Goal: Transaction & Acquisition: Purchase product/service

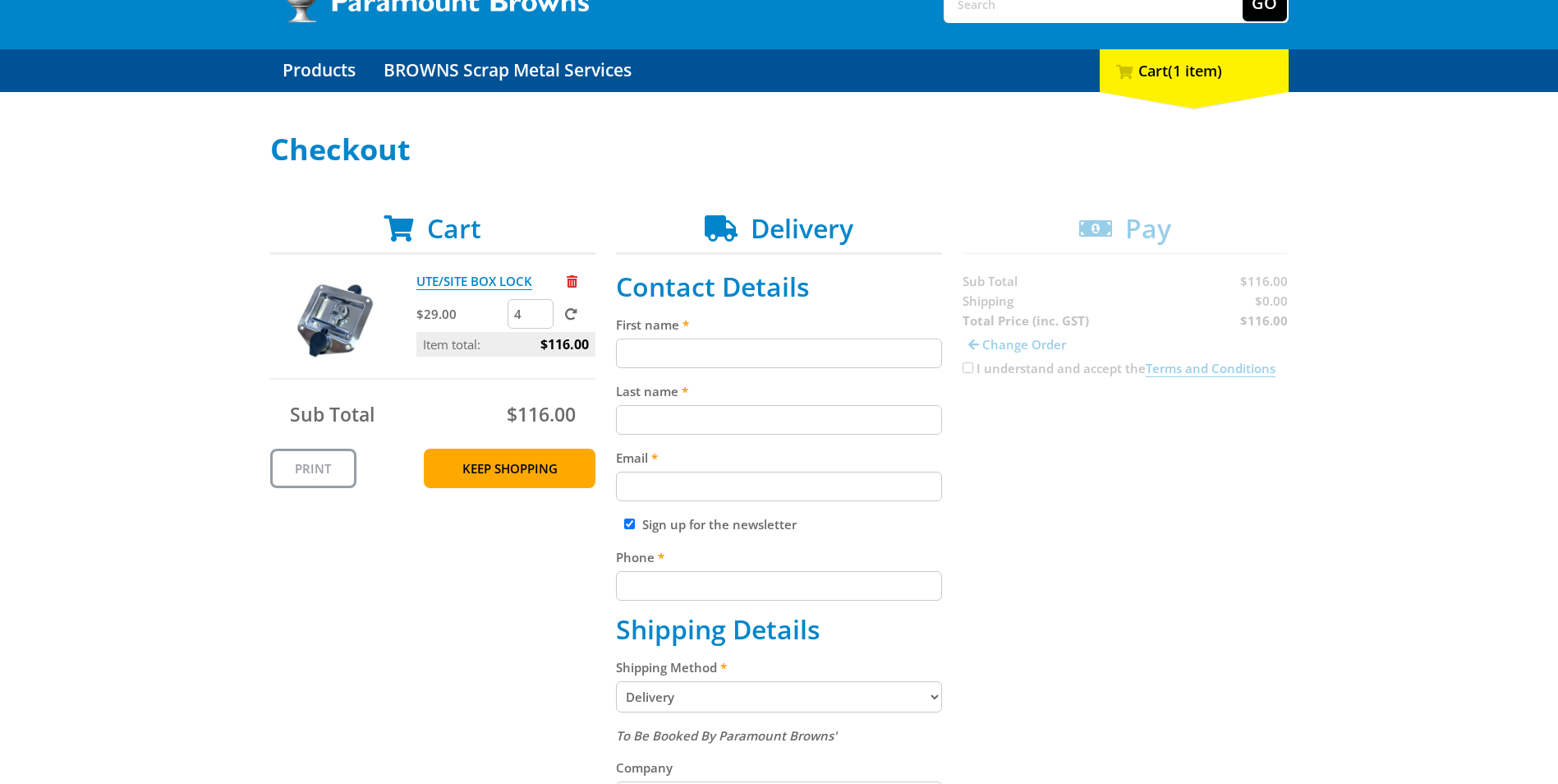
scroll to position [164, 0]
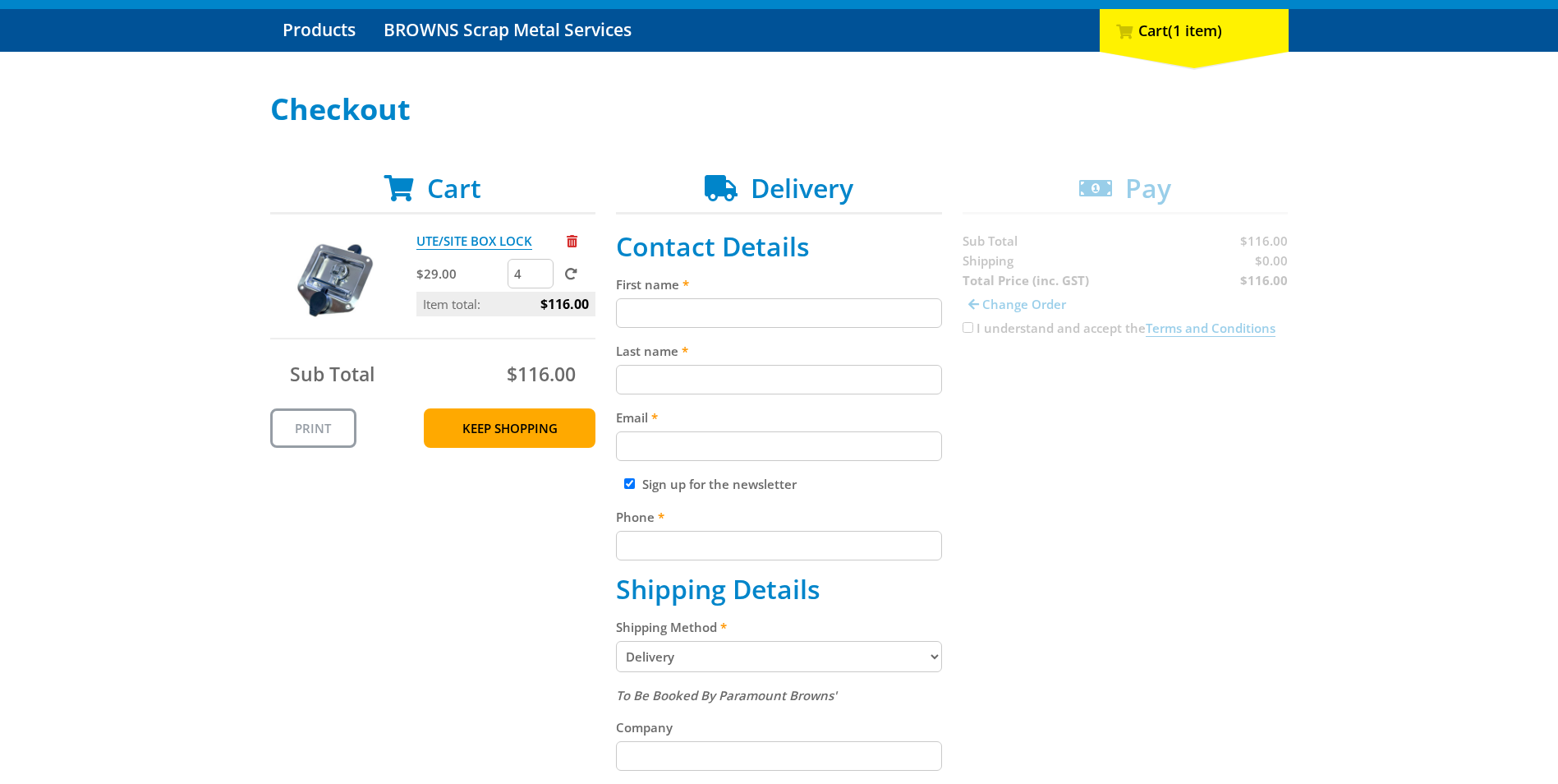
click at [662, 312] on input "First name" at bounding box center [779, 313] width 326 height 30
type input "Demi"
type input "Garland"
type input "[EMAIL_ADDRESS][DOMAIN_NAME]"
type input "0401801601"
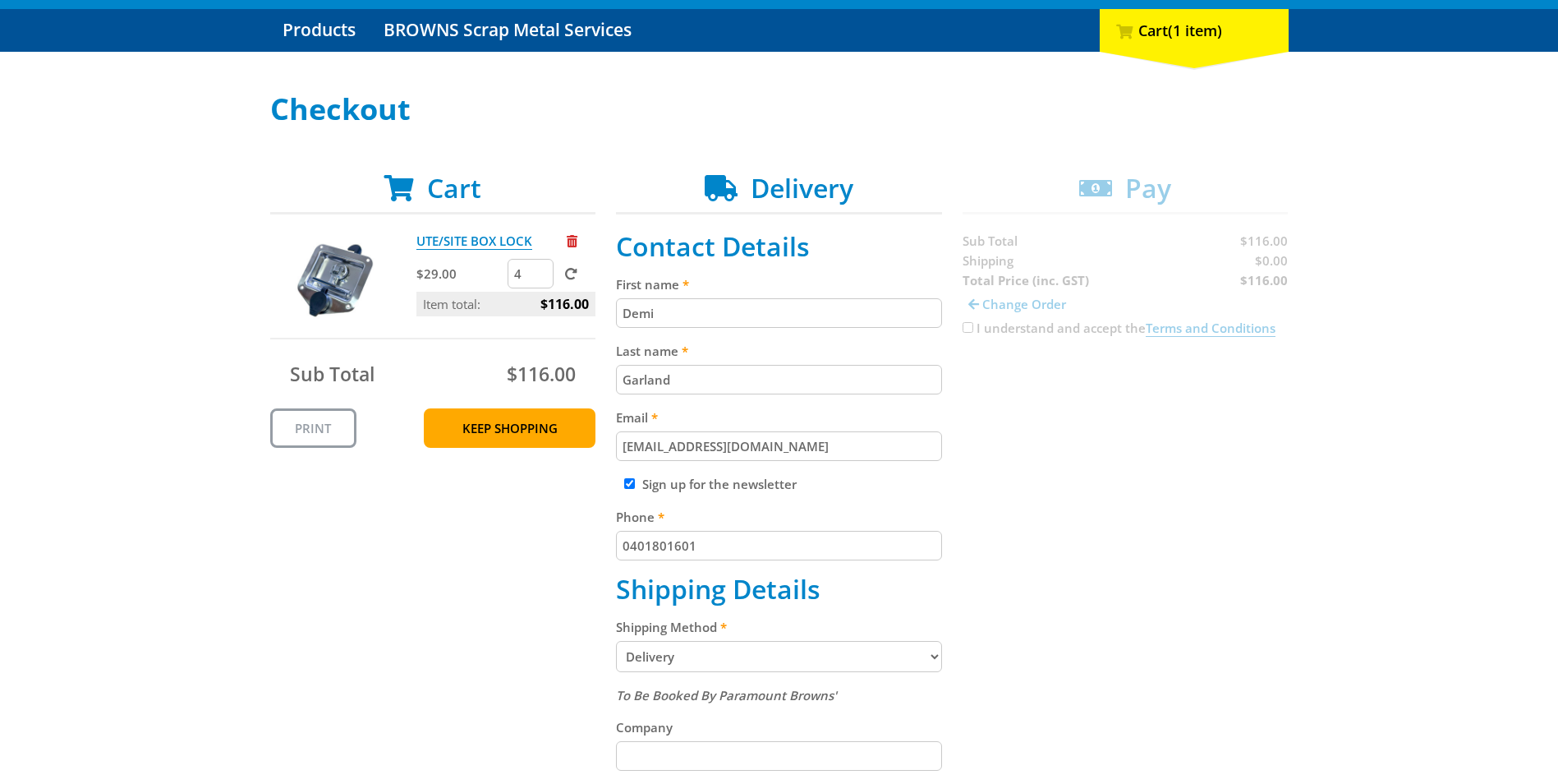
type input "Total Fire Solutions"
type input "7 Carroll Street"
type input "Singleton"
type input "2330"
select select "NSW"
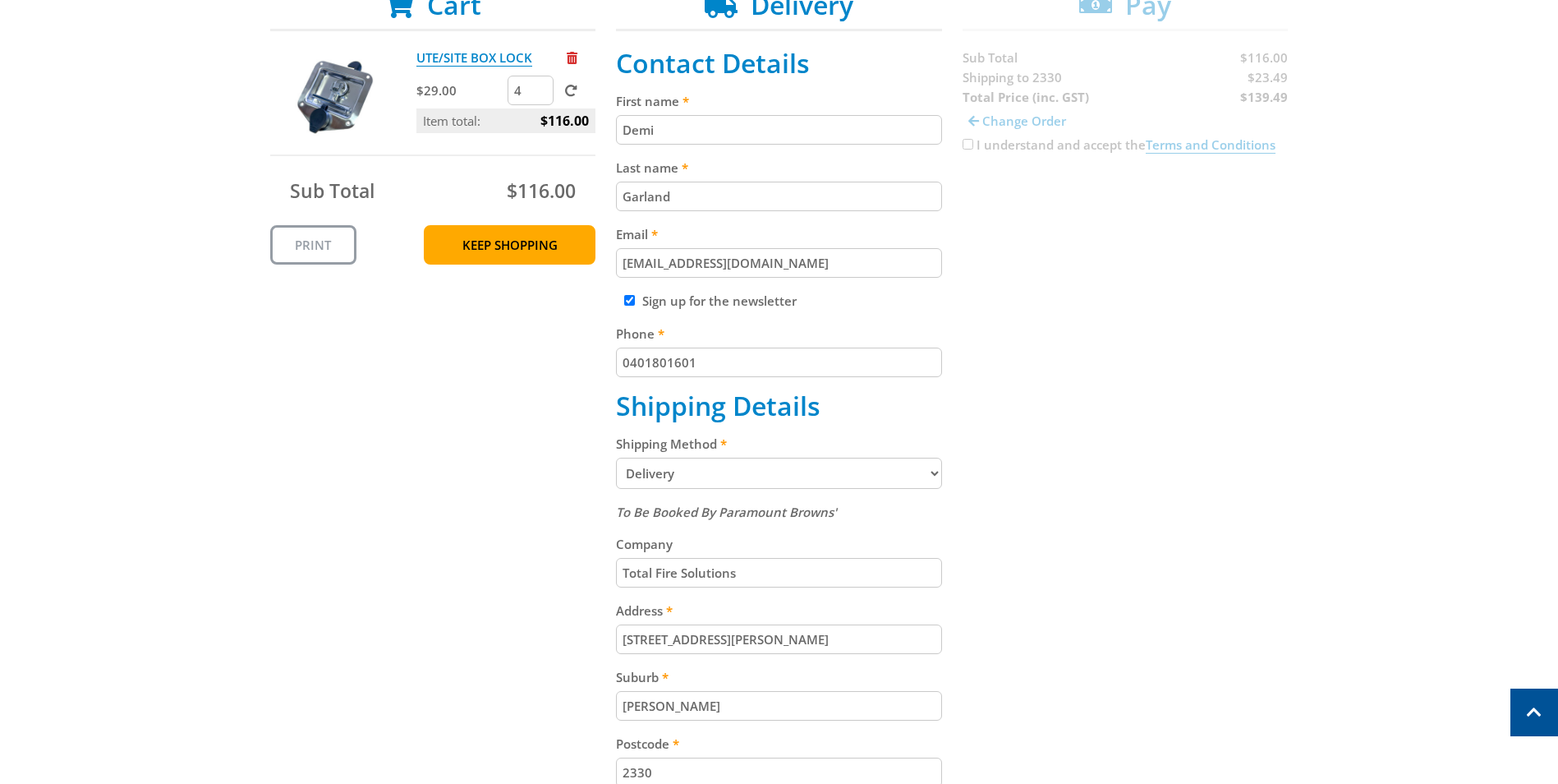
scroll to position [329, 0]
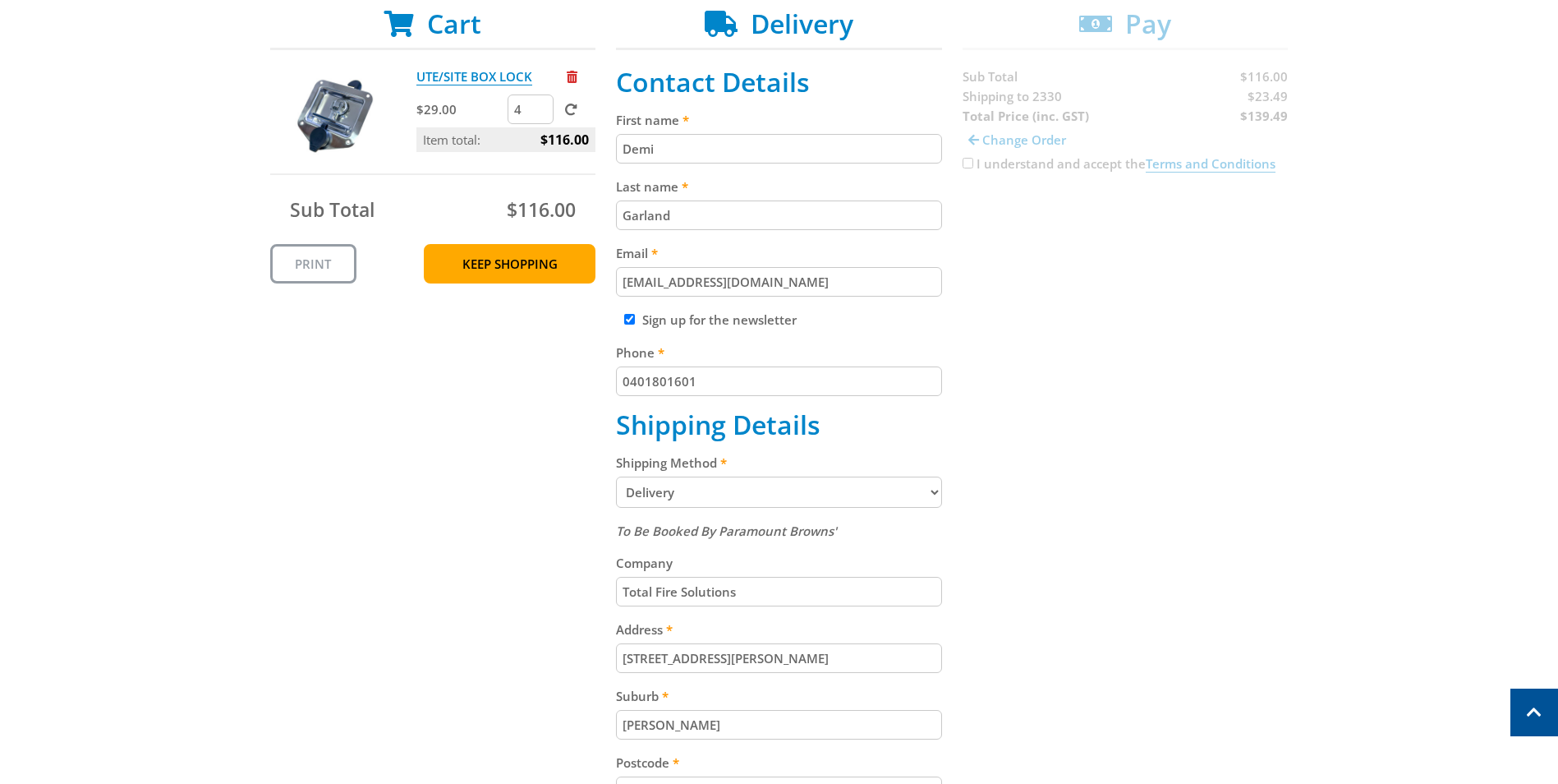
click at [632, 320] on input "Sign up for the newsletter" at bounding box center [629, 318] width 10 height 10
checkbox input "false"
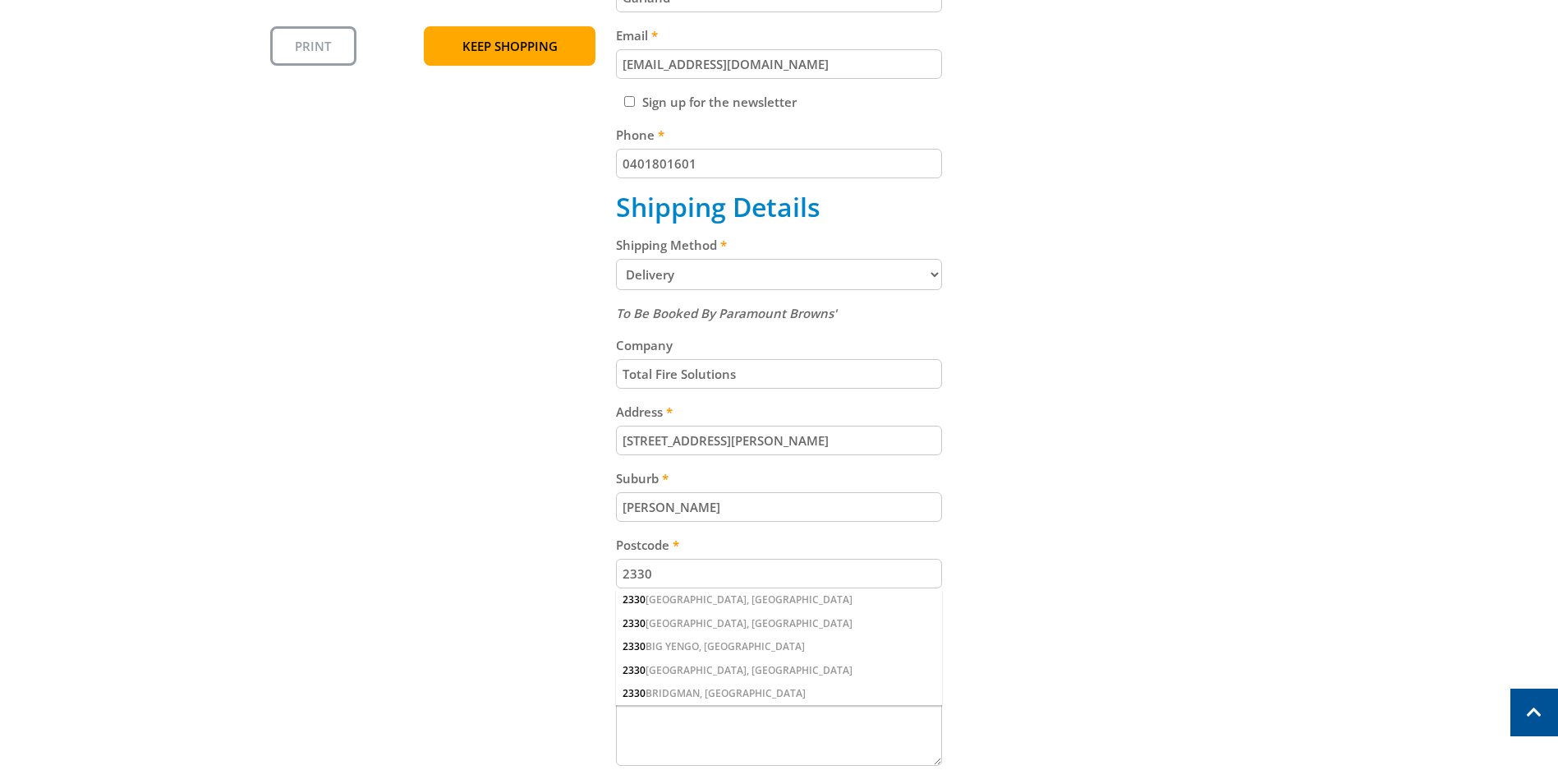
scroll to position [575, 0]
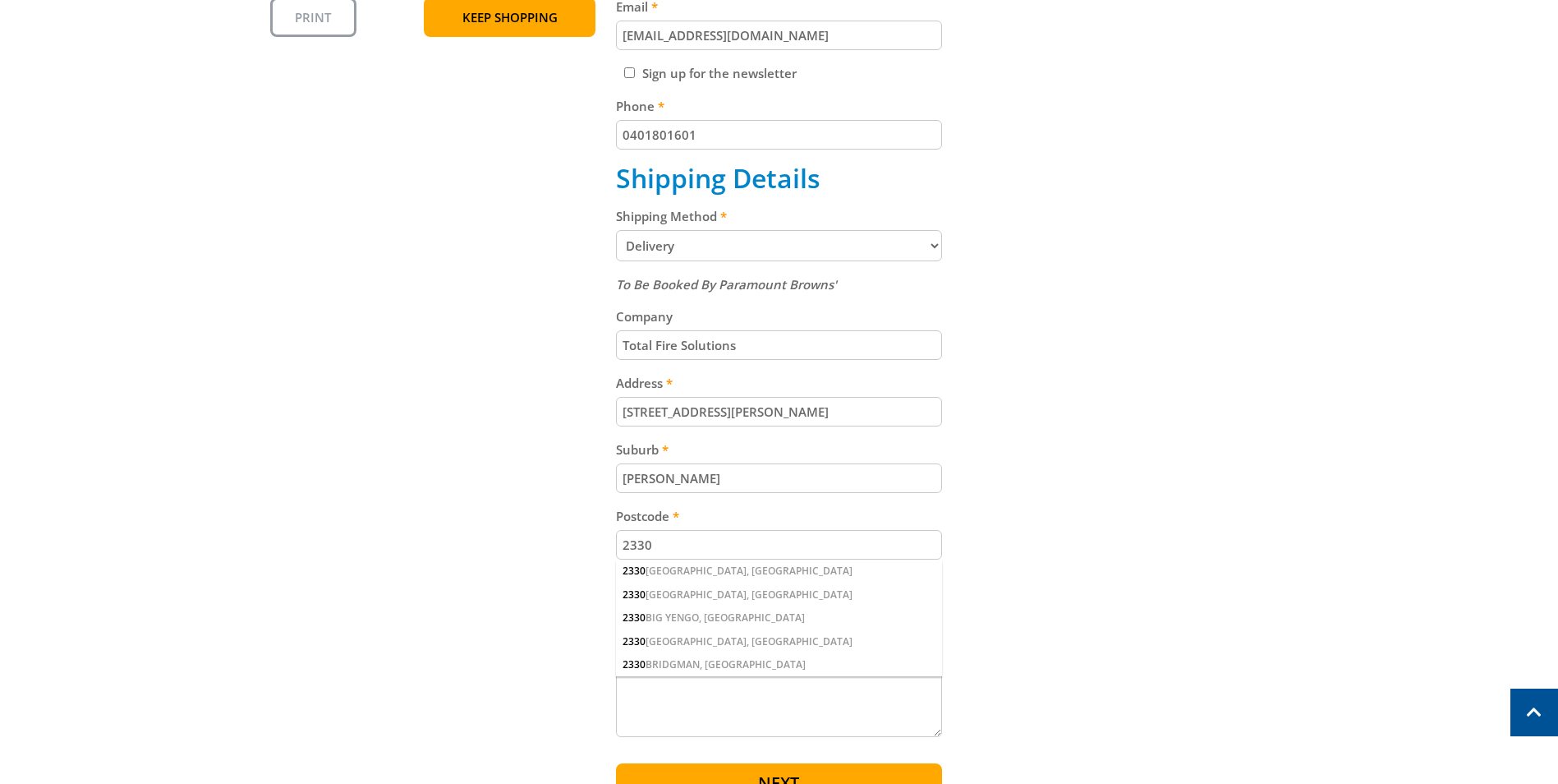
click at [770, 347] on input "Total Fire Solutions" at bounding box center [779, 345] width 326 height 30
click at [1080, 272] on div "Cart UTE/SITE BOX LOCK $29.00 4 Item total: $116.00 Sub Total $116.00 Print Kee…" at bounding box center [779, 287] width 1019 height 1050
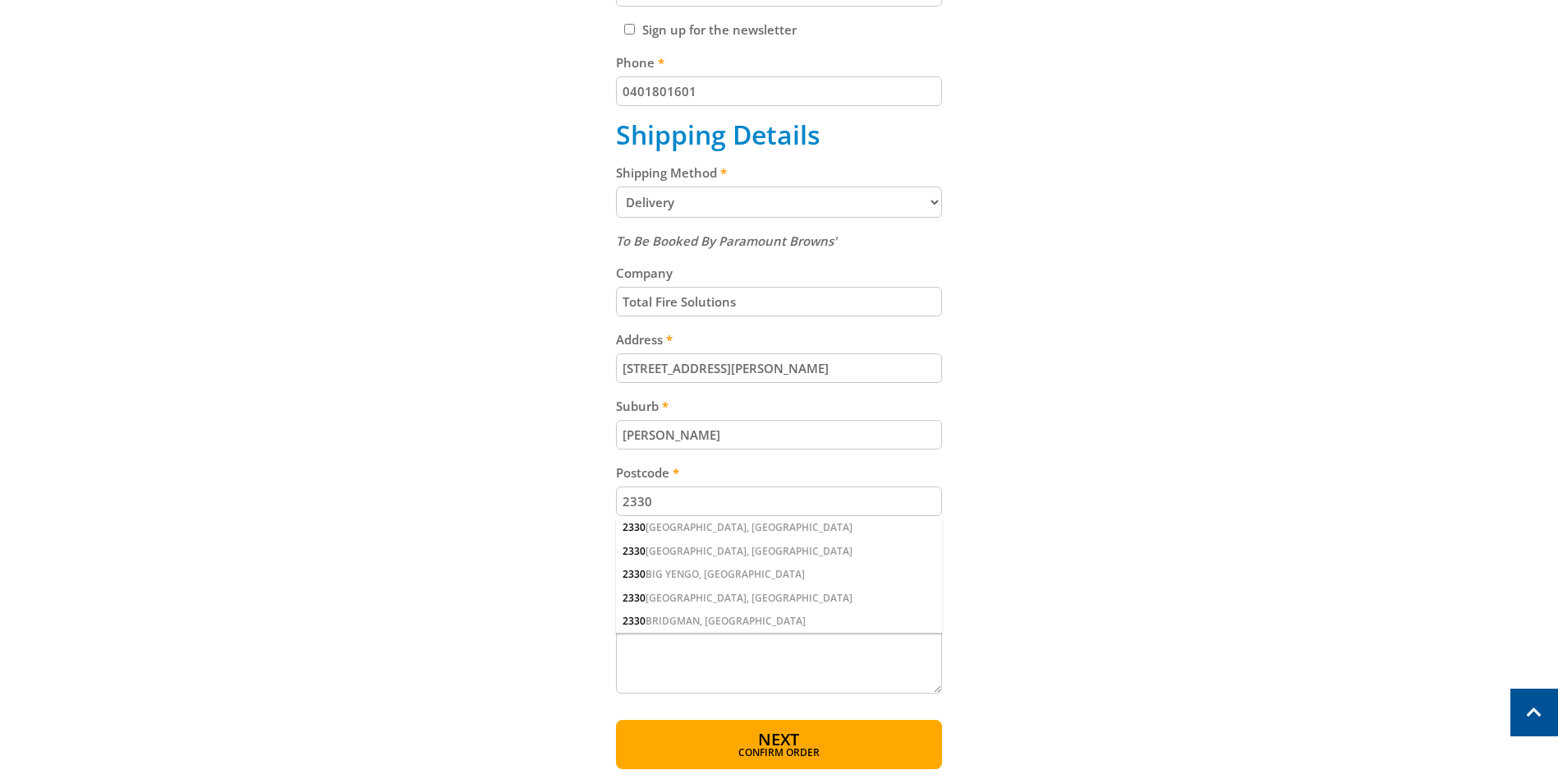
scroll to position [657, 0]
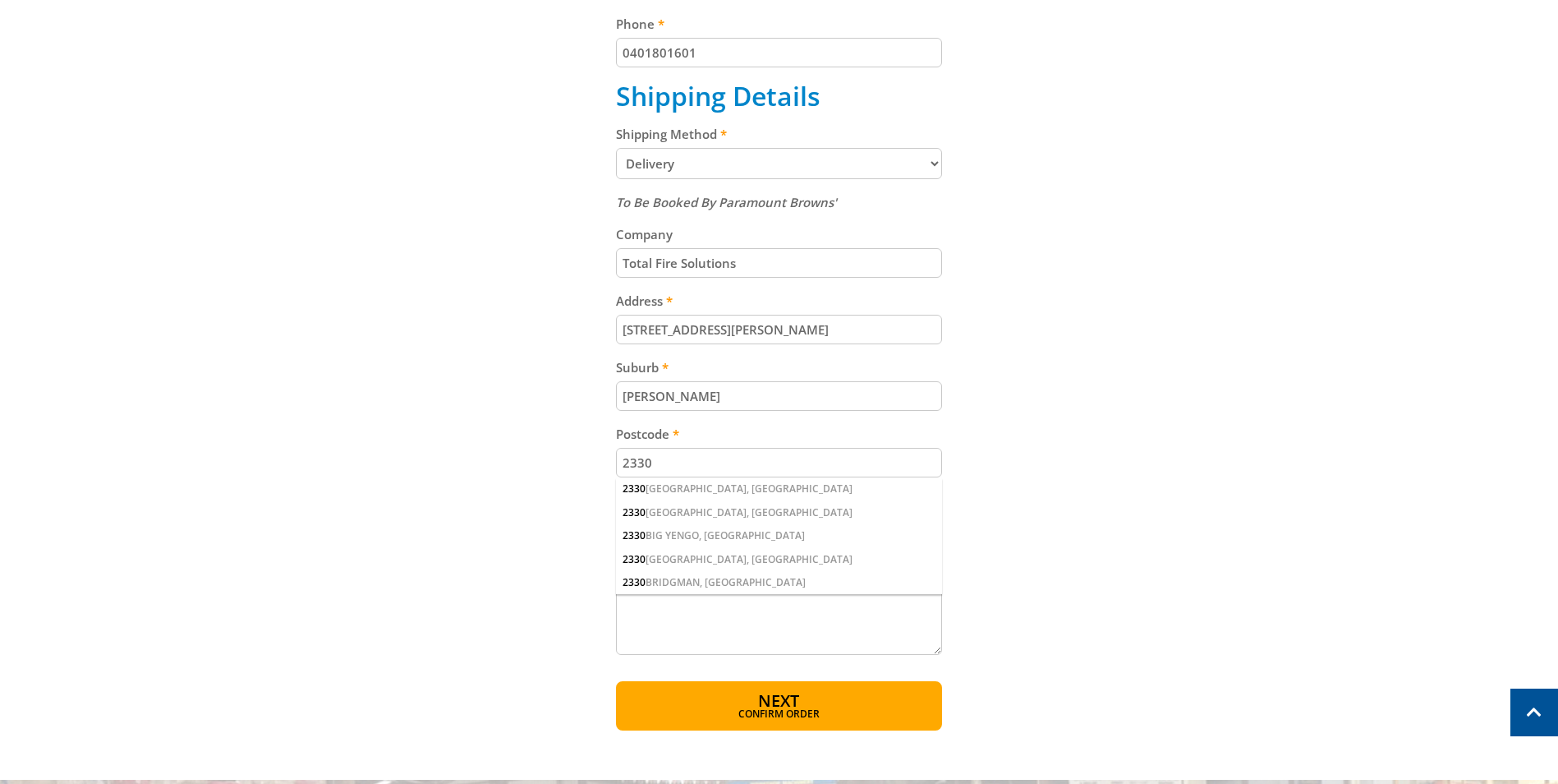
drag, startPoint x: 733, startPoint y: 336, endPoint x: 540, endPoint y: 330, distance: 193.1
click at [540, 330] on div "Cart UTE/SITE BOX LOCK $29.00 4 Item total: $116.00 Sub Total $116.00 Print Kee…" at bounding box center [779, 205] width 1019 height 1050
drag, startPoint x: 793, startPoint y: 333, endPoint x: 359, endPoint y: 333, distance: 434.0
click at [359, 333] on div "Cart UTE/SITE BOX LOCK $29.00 4 Item total: $116.00 Sub Total $116.00 Print Kee…" at bounding box center [779, 205] width 1019 height 1050
drag, startPoint x: 680, startPoint y: 331, endPoint x: 280, endPoint y: 336, distance: 400.0
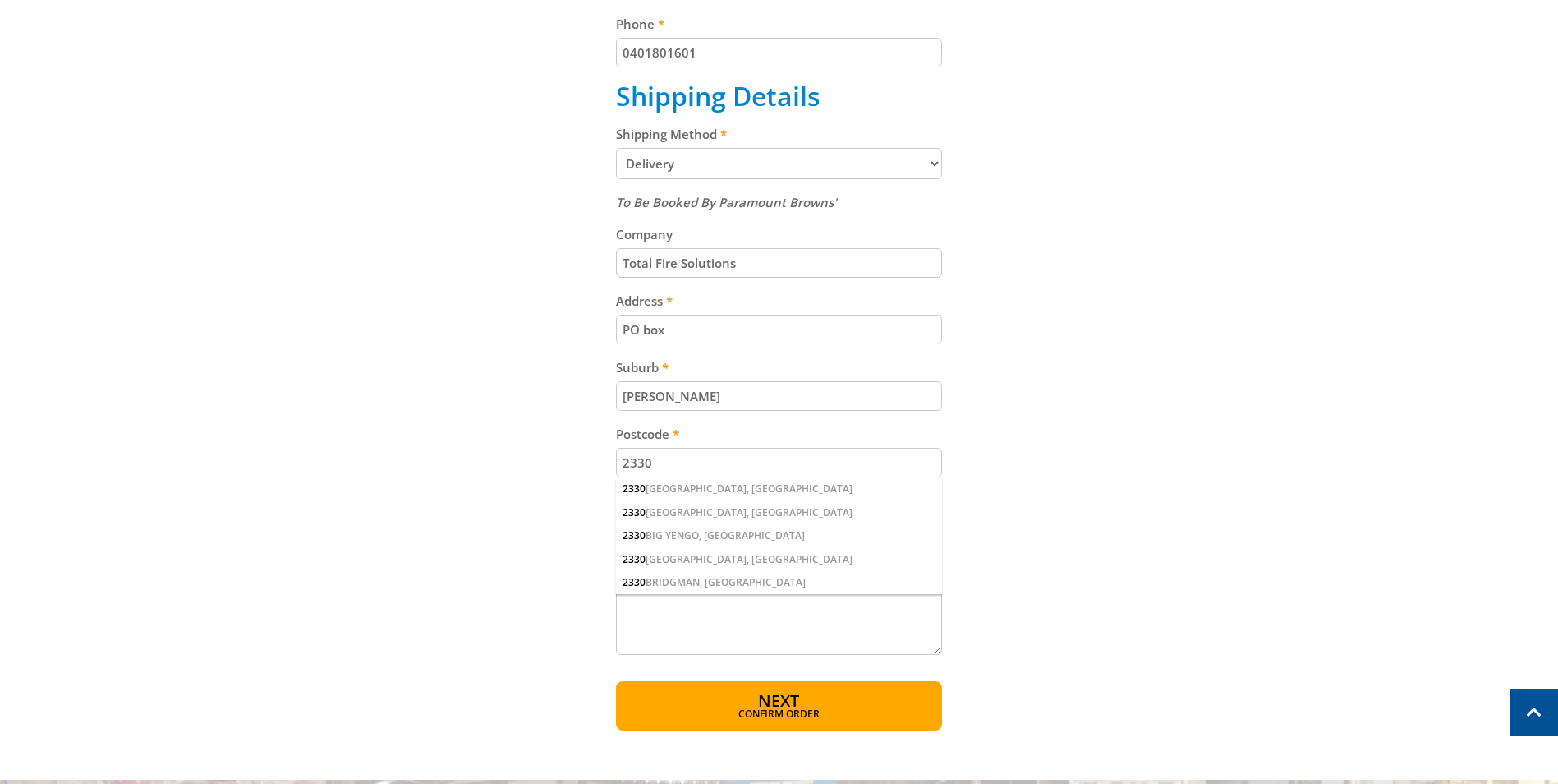
click at [280, 336] on div "Cart UTE/SITE BOX LOCK $29.00 4 Item total: $116.00 Sub Total $116.00 Print Kee…" at bounding box center [779, 205] width 1019 height 1050
type input "[STREET_ADDRESS][PERSON_NAME]"
drag, startPoint x: 681, startPoint y: 398, endPoint x: 458, endPoint y: 392, distance: 223.1
click at [458, 392] on div "Cart UTE/SITE BOX LOCK $29.00 4 Item total: $116.00 Sub Total $116.00 Print Kee…" at bounding box center [779, 205] width 1019 height 1050
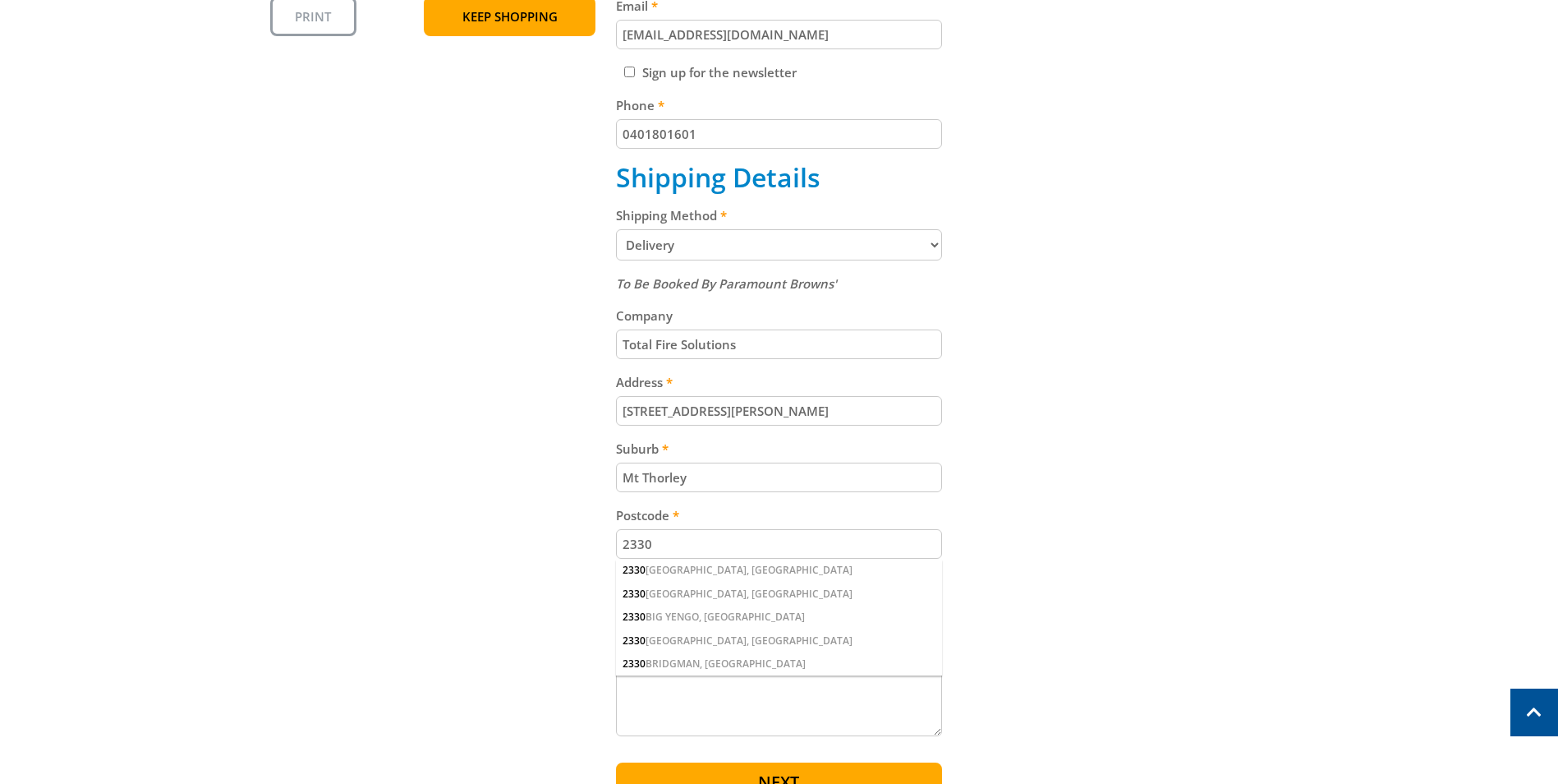
scroll to position [575, 0]
type input "Mt Thorley"
click at [1140, 506] on div "Cart UTE/SITE BOX LOCK $29.00 4 Item total: $116.00 Sub Total $116.00 Print Kee…" at bounding box center [779, 287] width 1019 height 1050
click at [694, 540] on input "2330" at bounding box center [779, 545] width 326 height 30
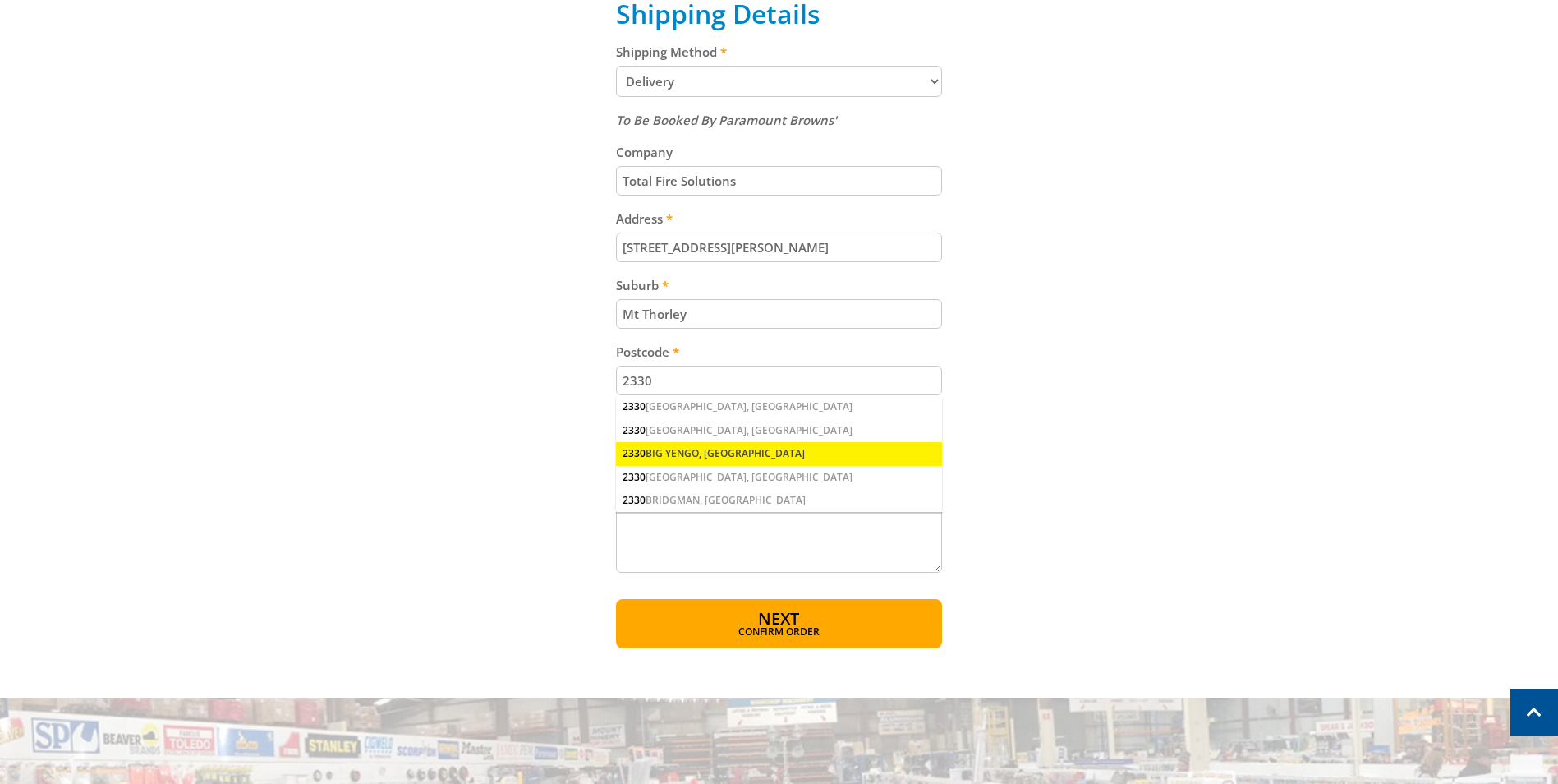
scroll to position [821, 0]
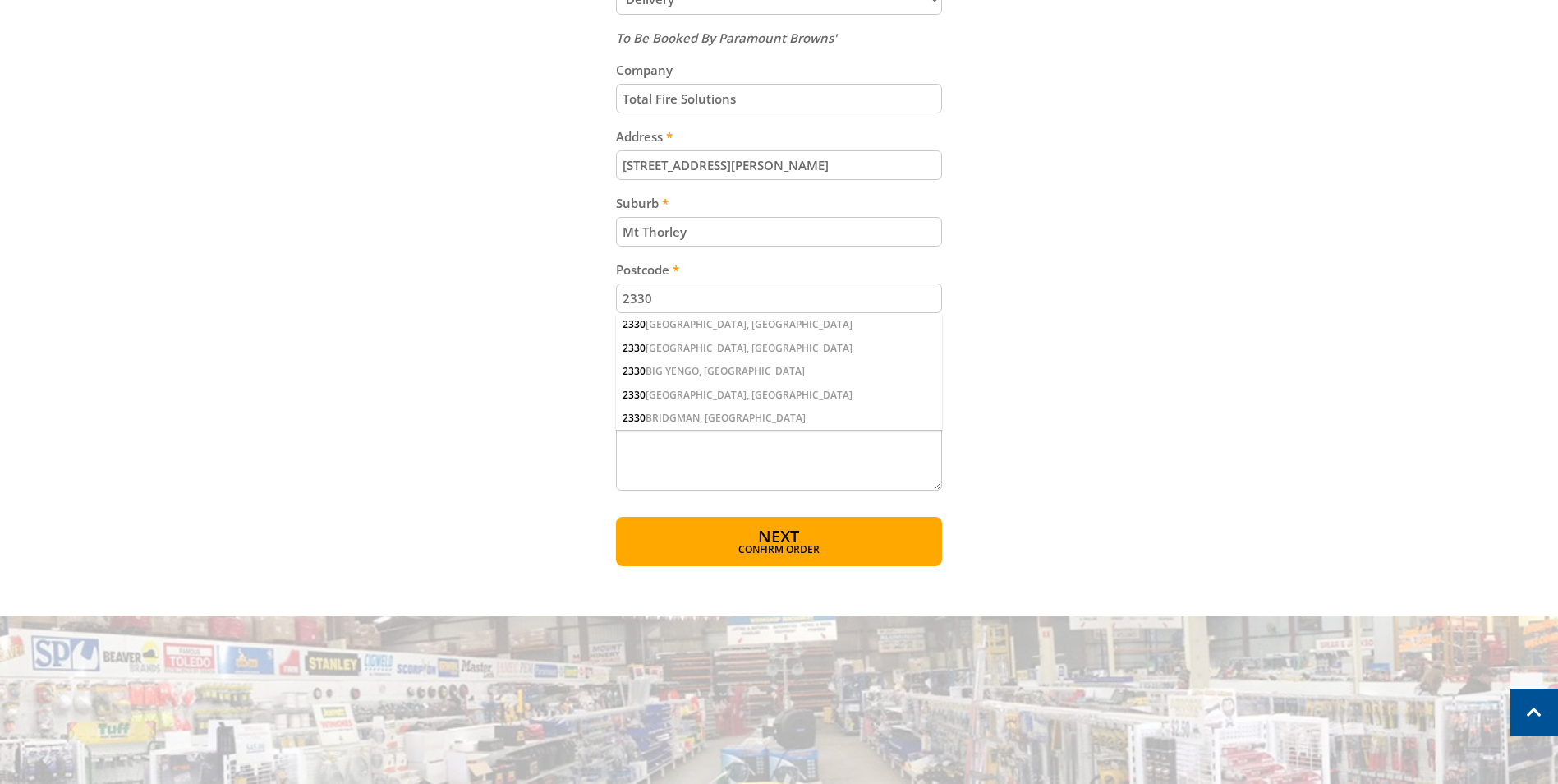
click at [672, 304] on input "2330" at bounding box center [779, 298] width 326 height 30
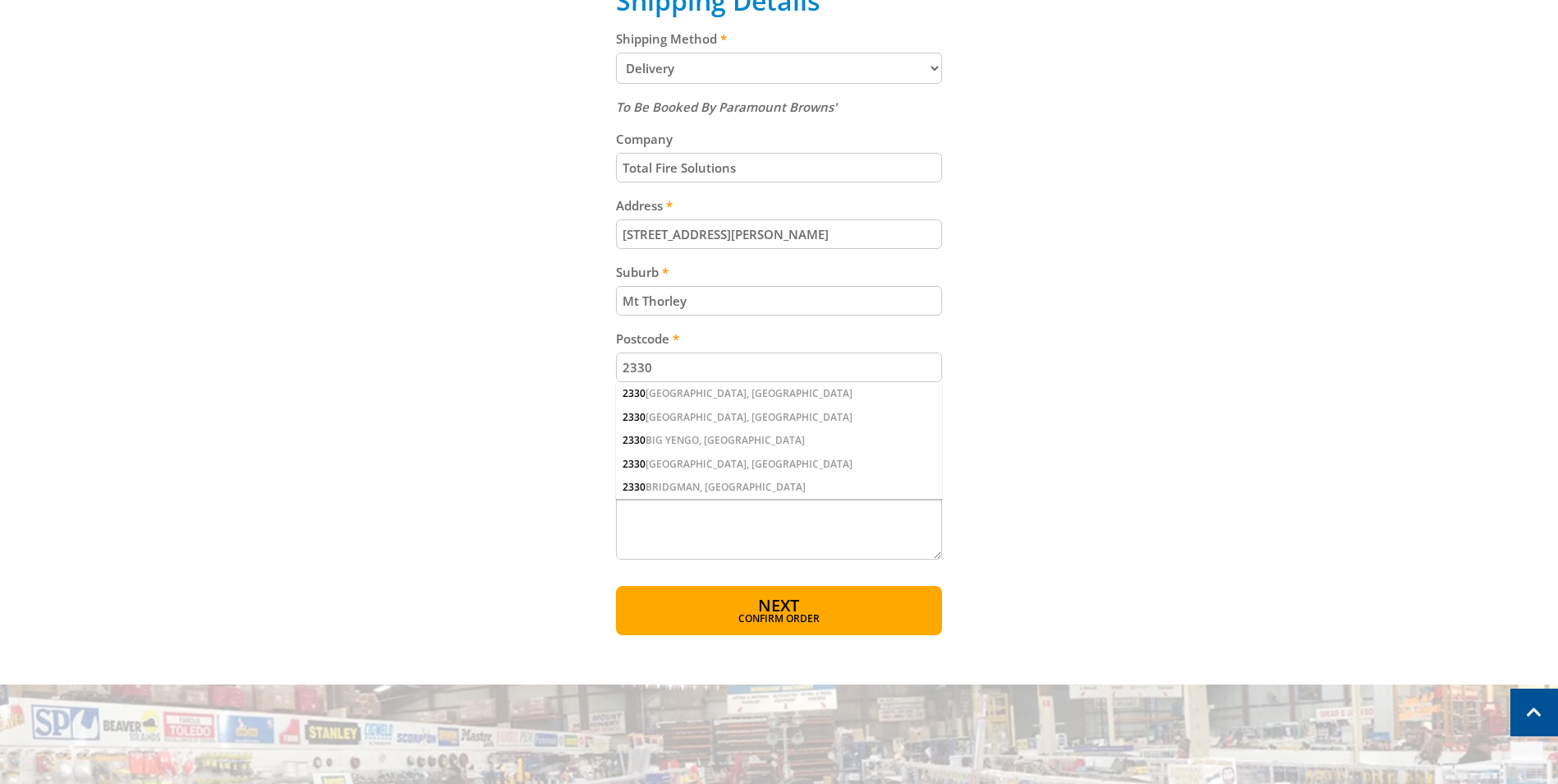
scroll to position [739, 0]
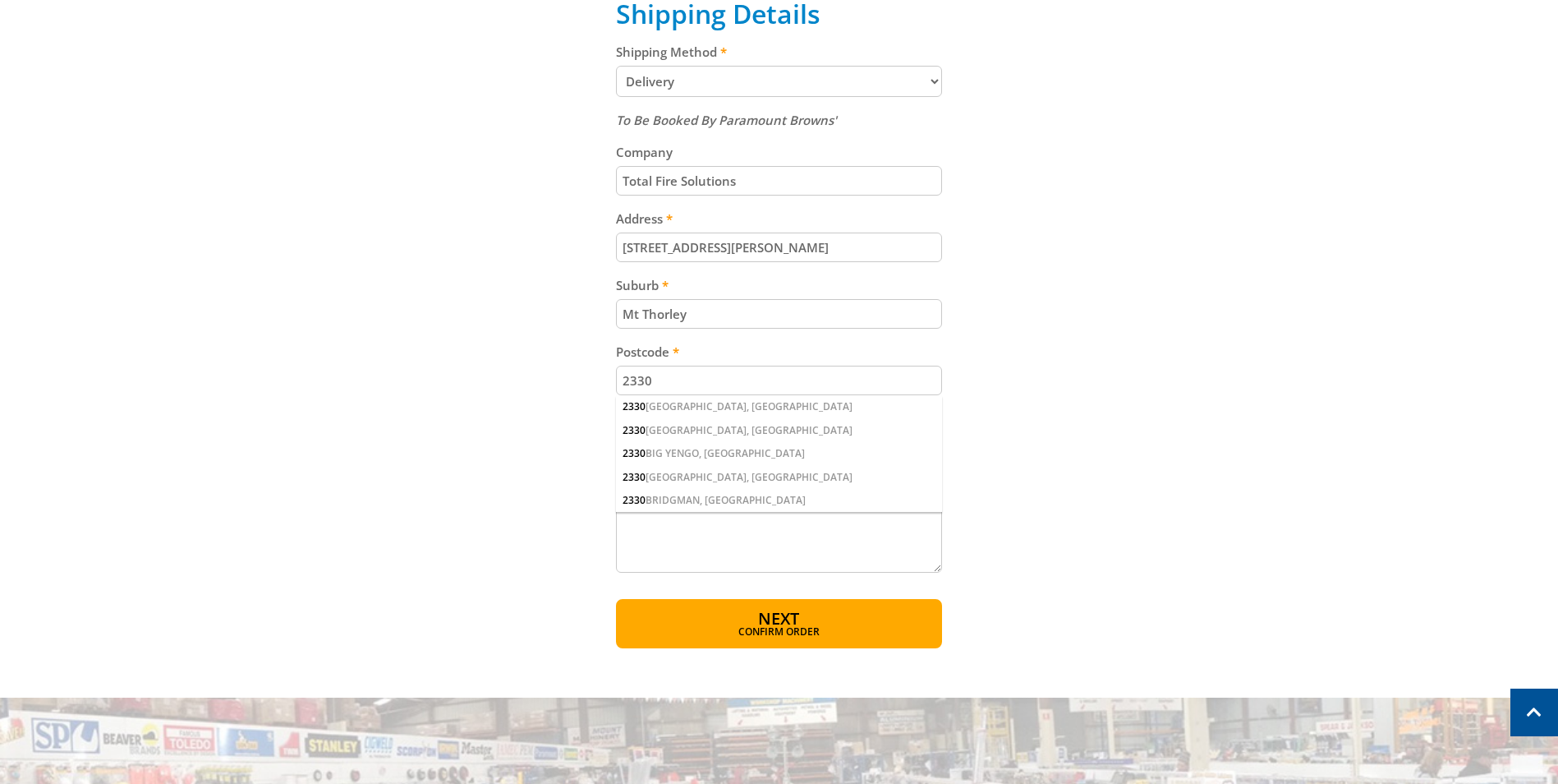
click at [674, 548] on textarea "Shipping Notes" at bounding box center [779, 536] width 326 height 73
click at [843, 622] on button "Next Confirm order" at bounding box center [779, 623] width 326 height 49
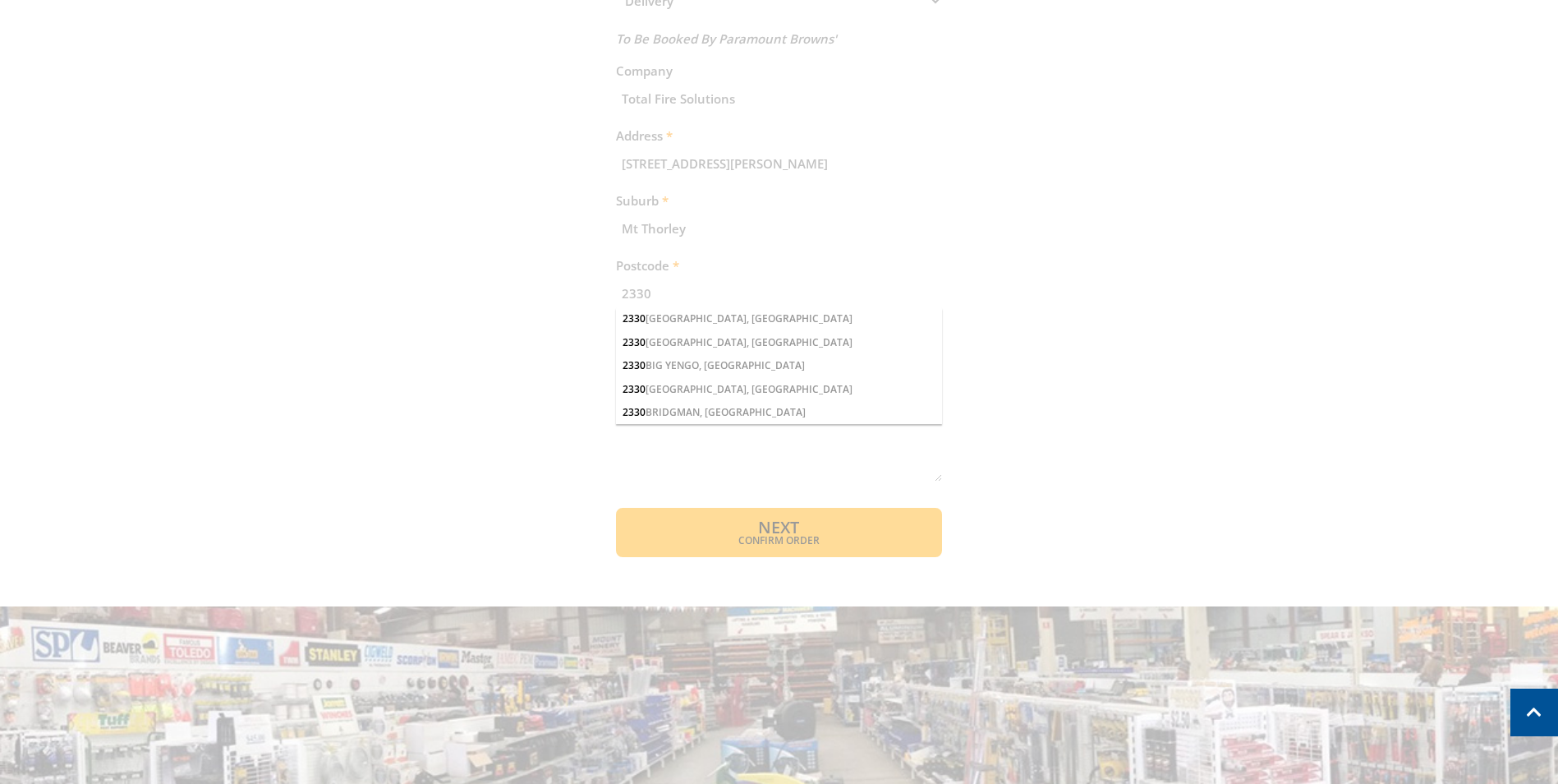
scroll to position [830, 0]
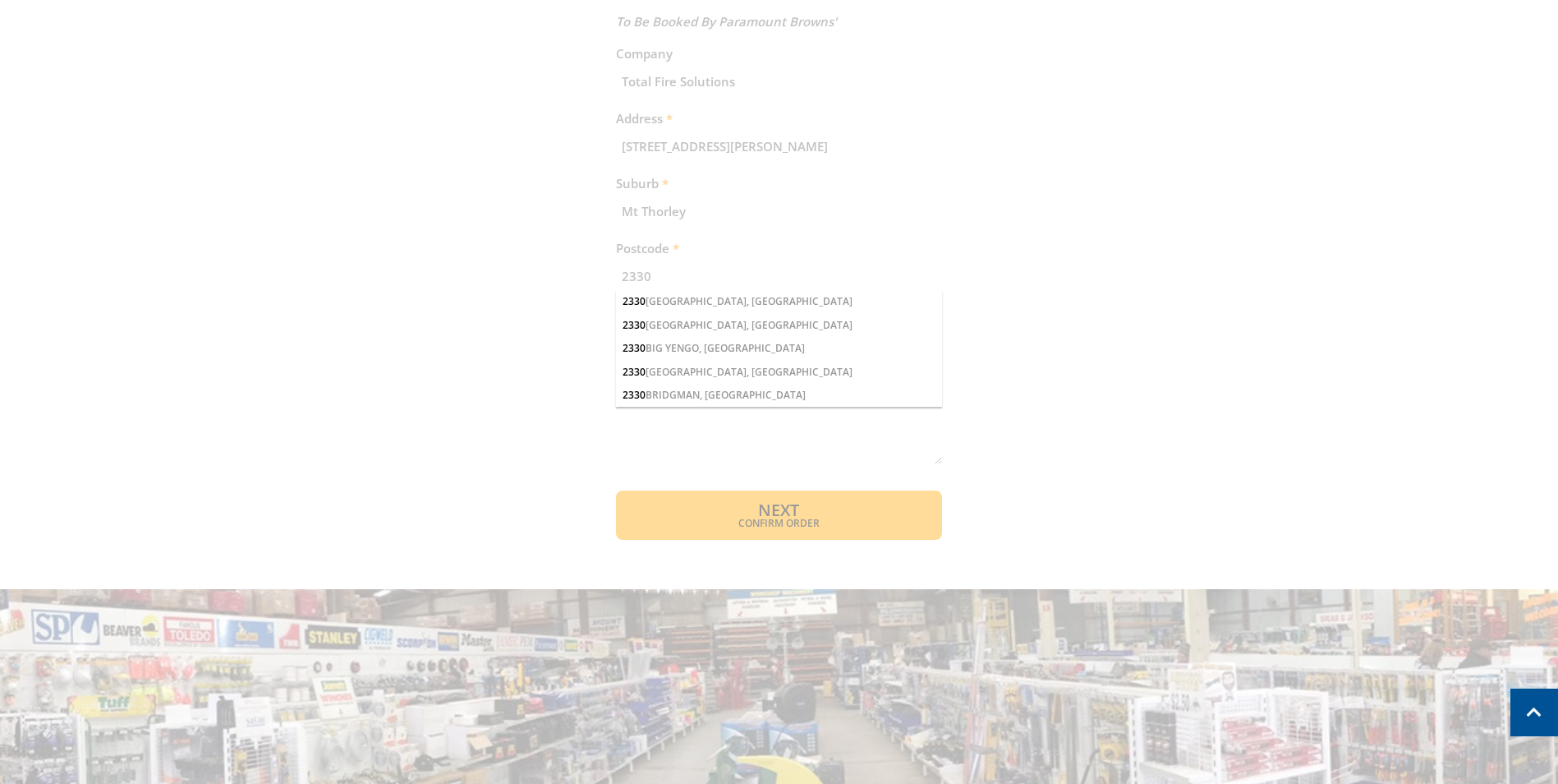
click at [671, 278] on div "Cart UTE/SITE BOX LOCK $29.00 4 Item total: $116.00 Sub Total $116.00 Print Kee…" at bounding box center [779, 23] width 1019 height 1033
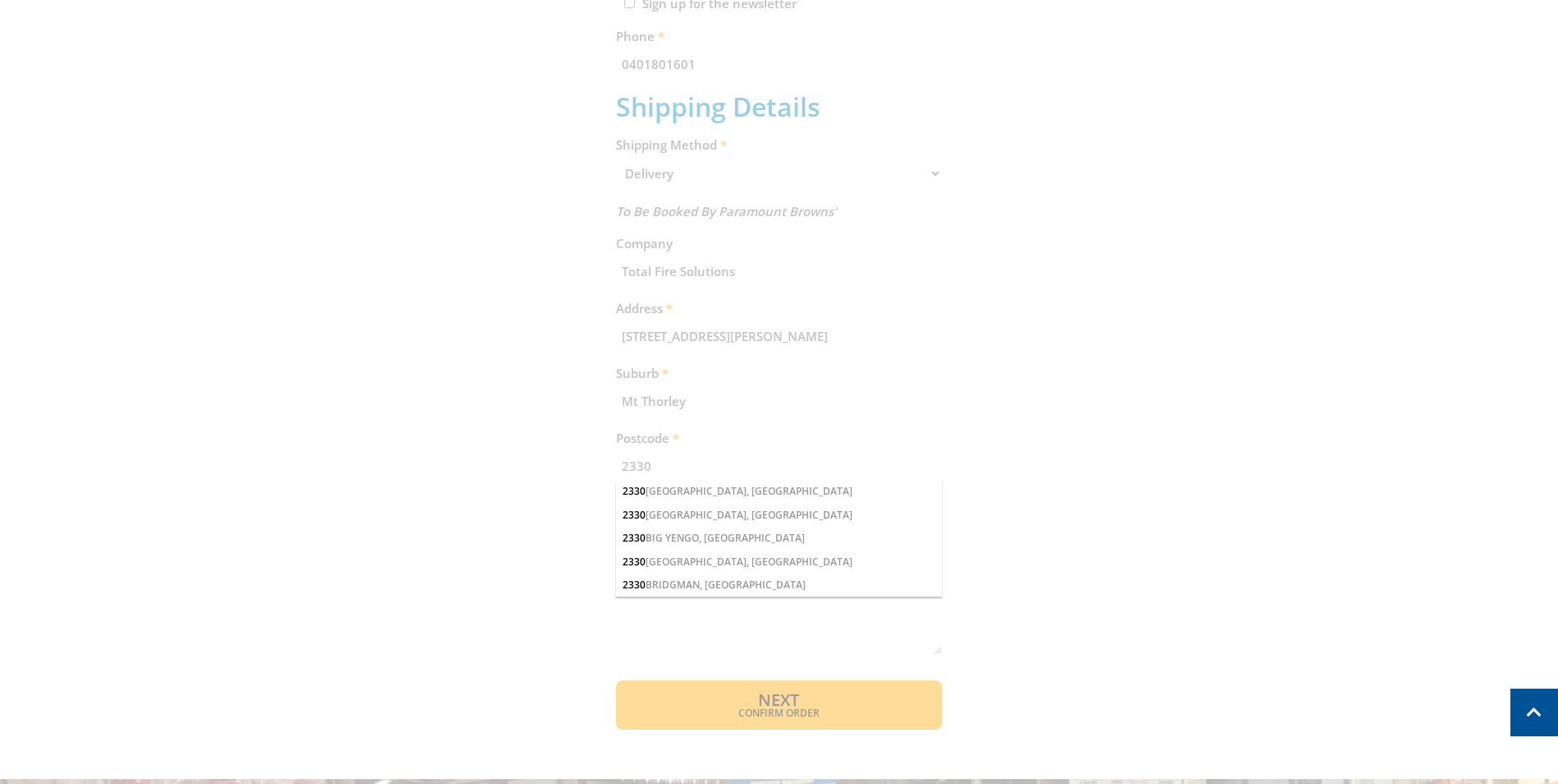
scroll to position [632, 0]
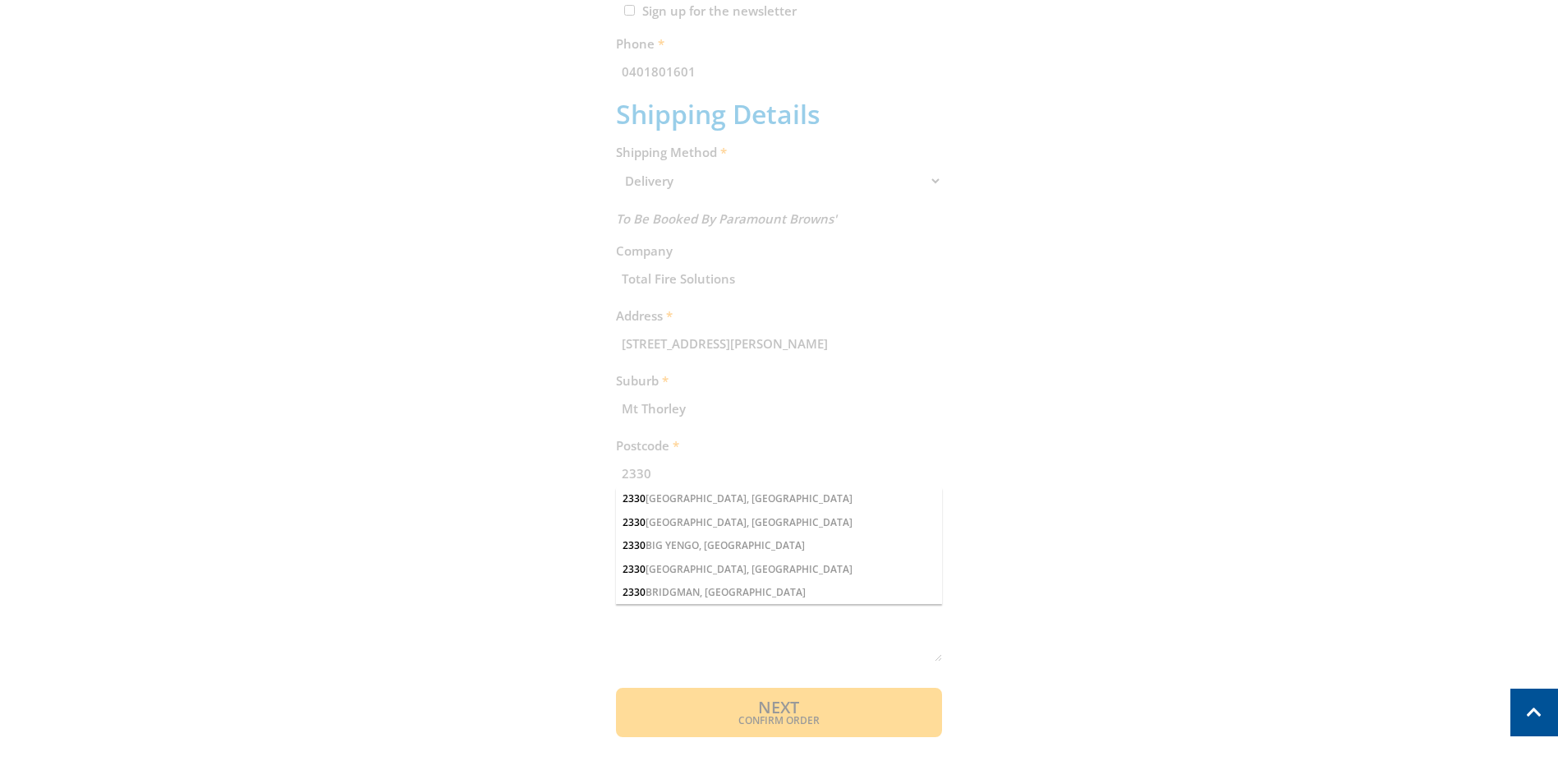
click at [670, 447] on div "Cart UTE/SITE BOX LOCK $29.00 4 Item total: $116.00 Sub Total $116.00 Print Kee…" at bounding box center [779, 220] width 1019 height 1033
click at [675, 465] on div "Cart UTE/SITE BOX LOCK $29.00 4 Item total: $116.00 Sub Total $116.00 Print Kee…" at bounding box center [779, 220] width 1019 height 1033
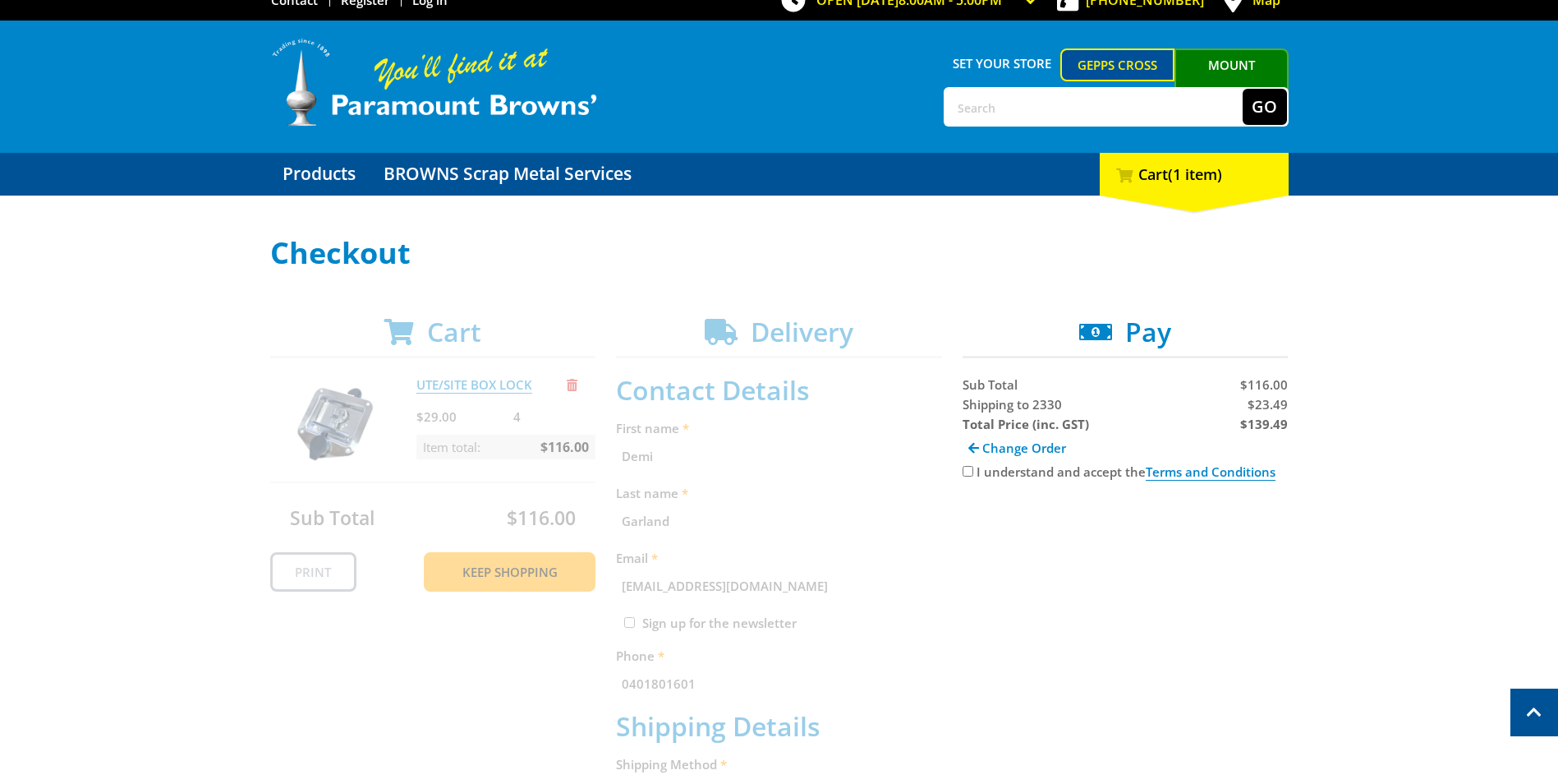
scroll to position [0, 0]
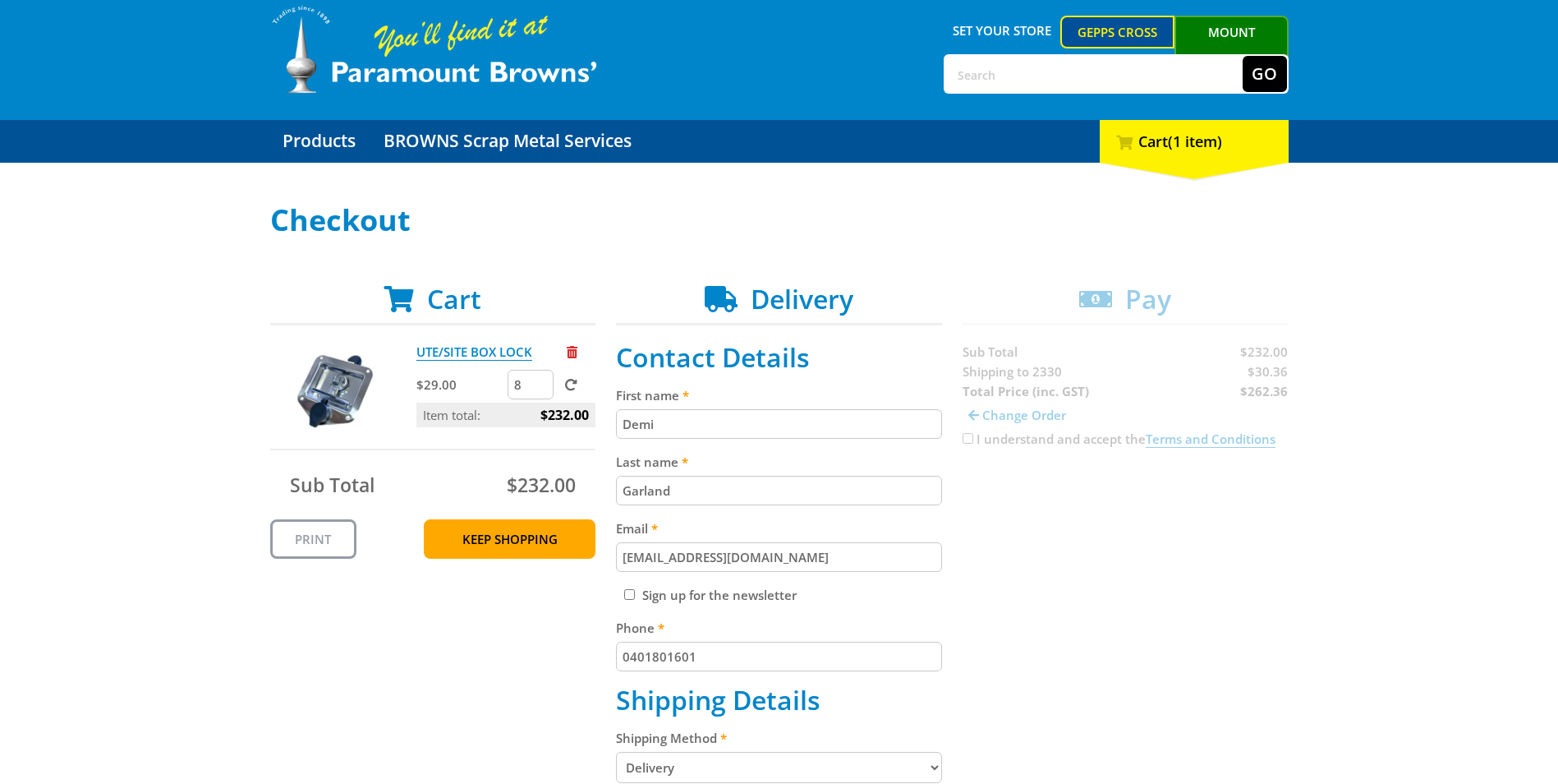
scroll to position [82, 0]
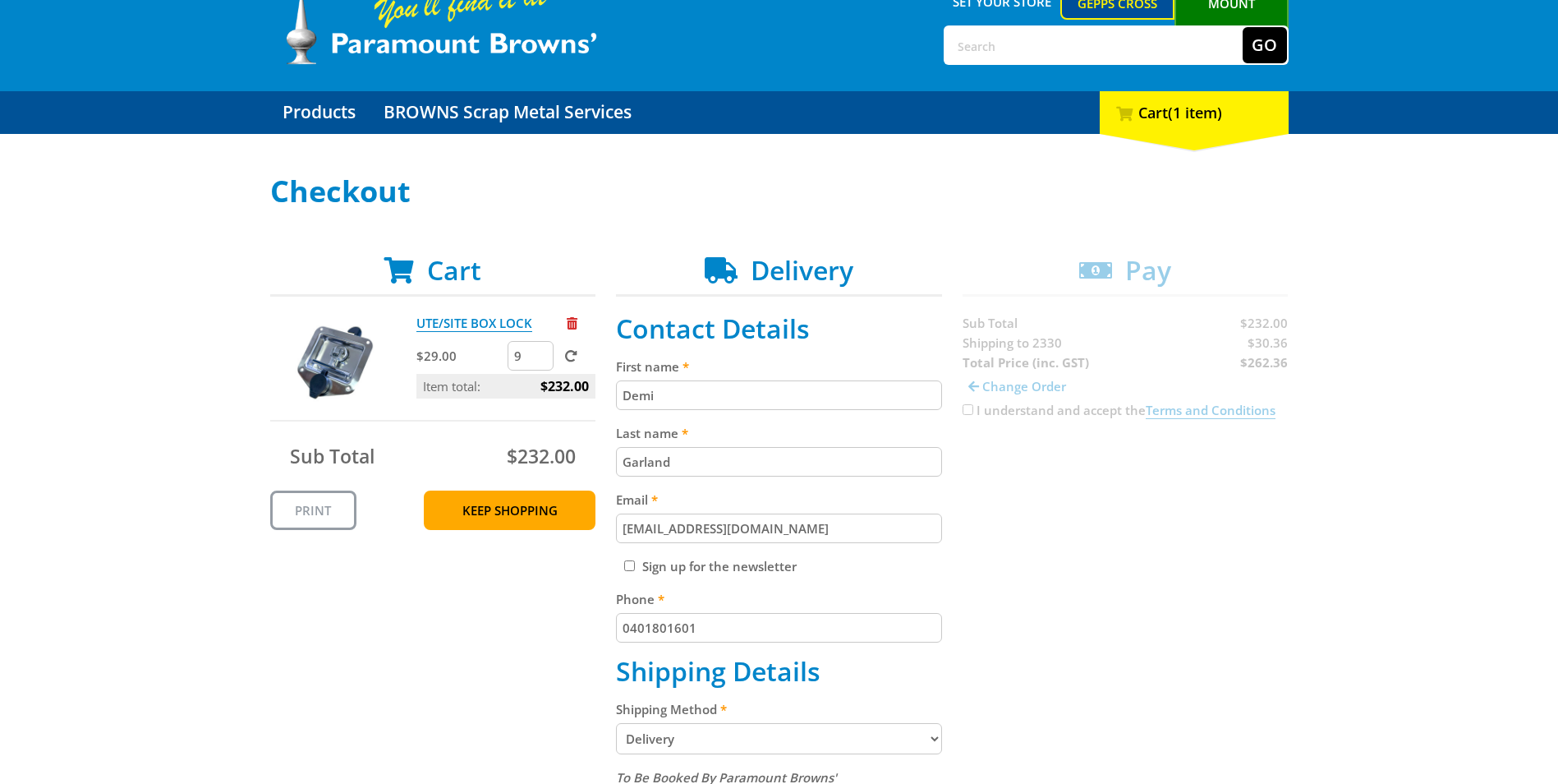
drag, startPoint x: 532, startPoint y: 354, endPoint x: 468, endPoint y: 358, distance: 64.1
click at [508, 355] on input "9" at bounding box center [530, 356] width 46 height 30
click at [541, 362] on input "8" at bounding box center [530, 356] width 46 height 30
click at [541, 362] on input "7" at bounding box center [530, 356] width 46 height 30
click at [541, 362] on input "6" at bounding box center [530, 356] width 46 height 30
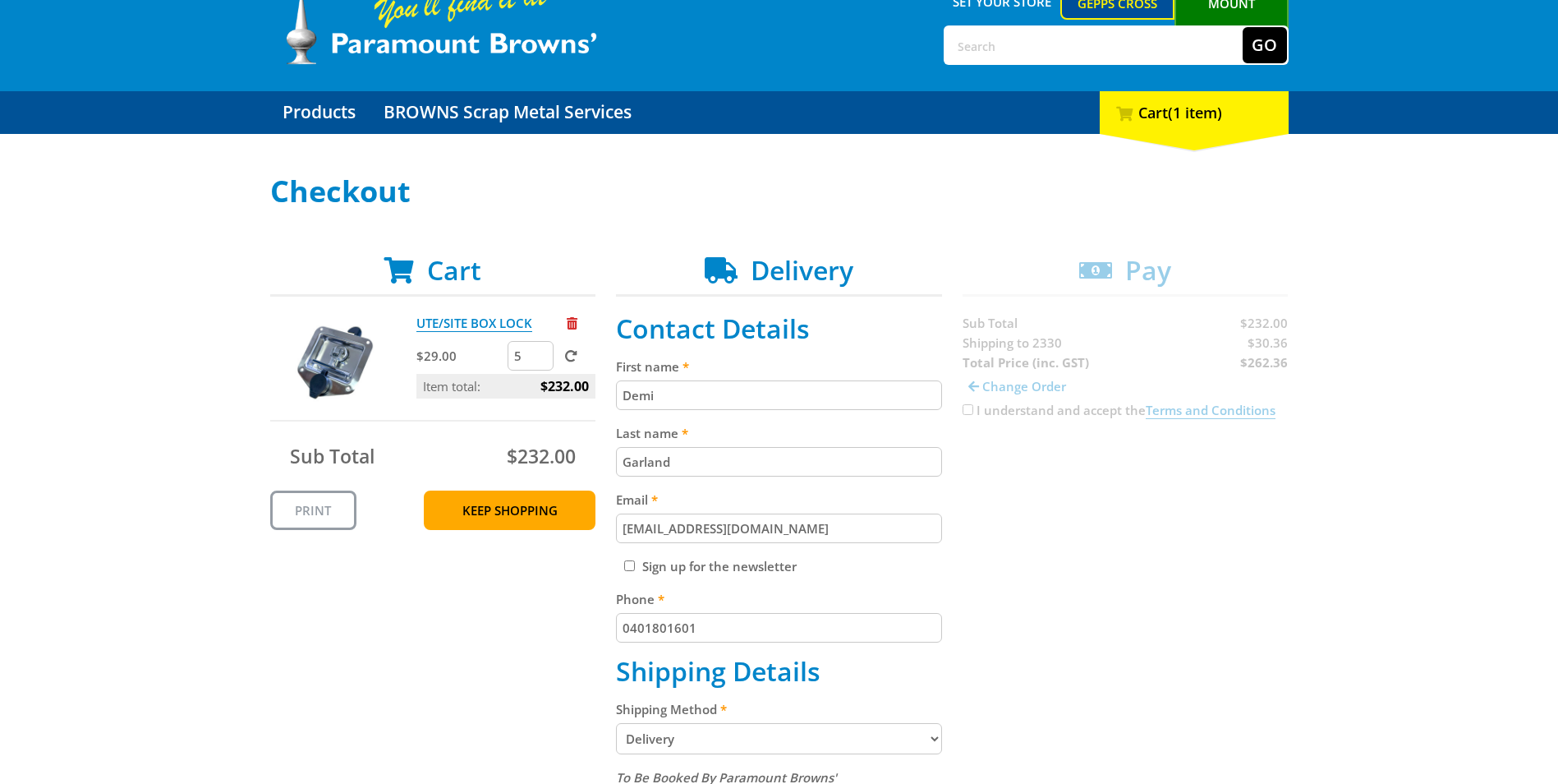
click at [541, 362] on input "5" at bounding box center [530, 356] width 46 height 30
type input "4"
click at [541, 362] on input "4" at bounding box center [530, 356] width 46 height 30
click at [575, 361] on span at bounding box center [571, 356] width 12 height 12
click at [0, 0] on input "submit" at bounding box center [0, 0] width 0 height 0
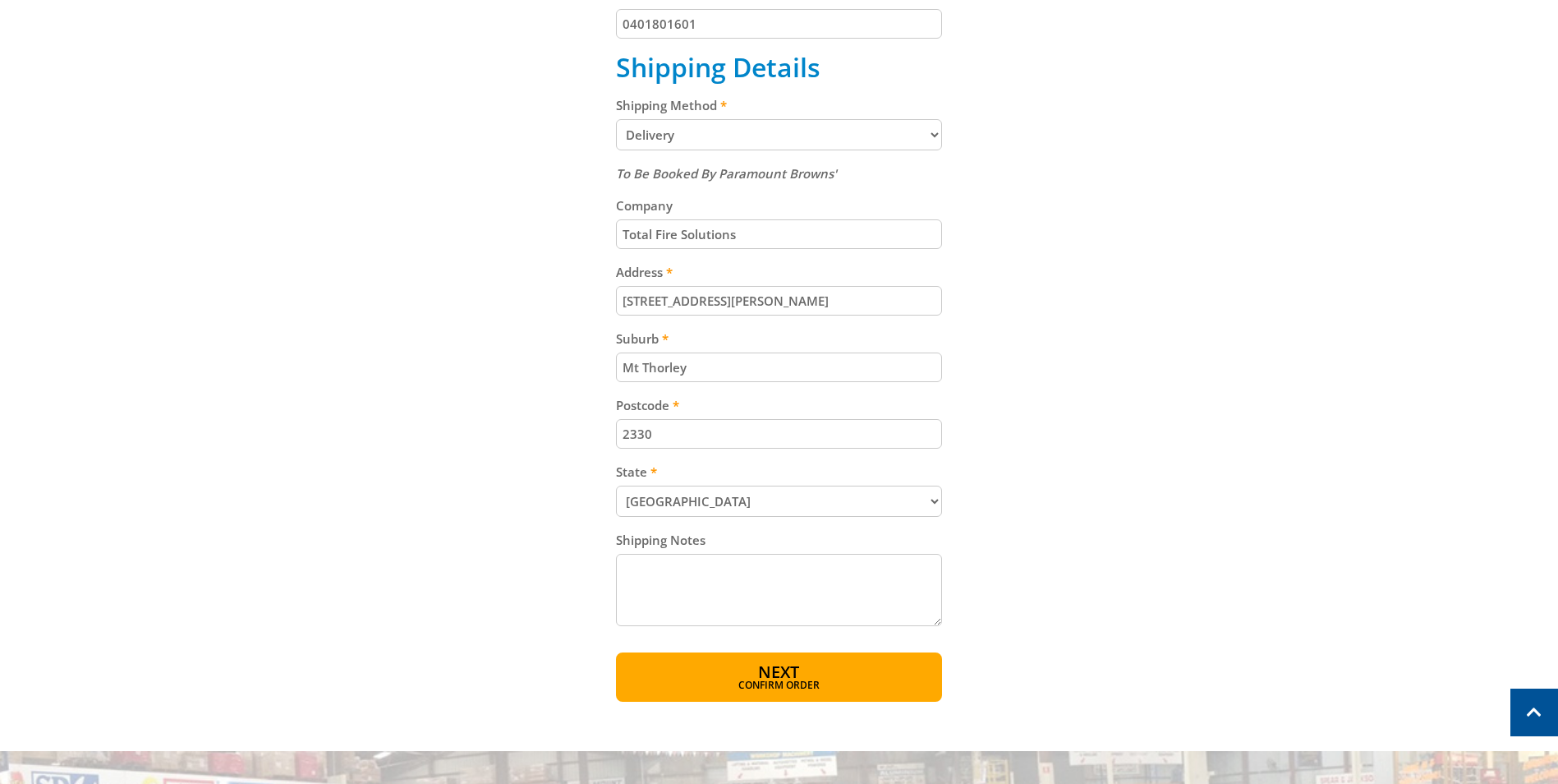
scroll to position [739, 0]
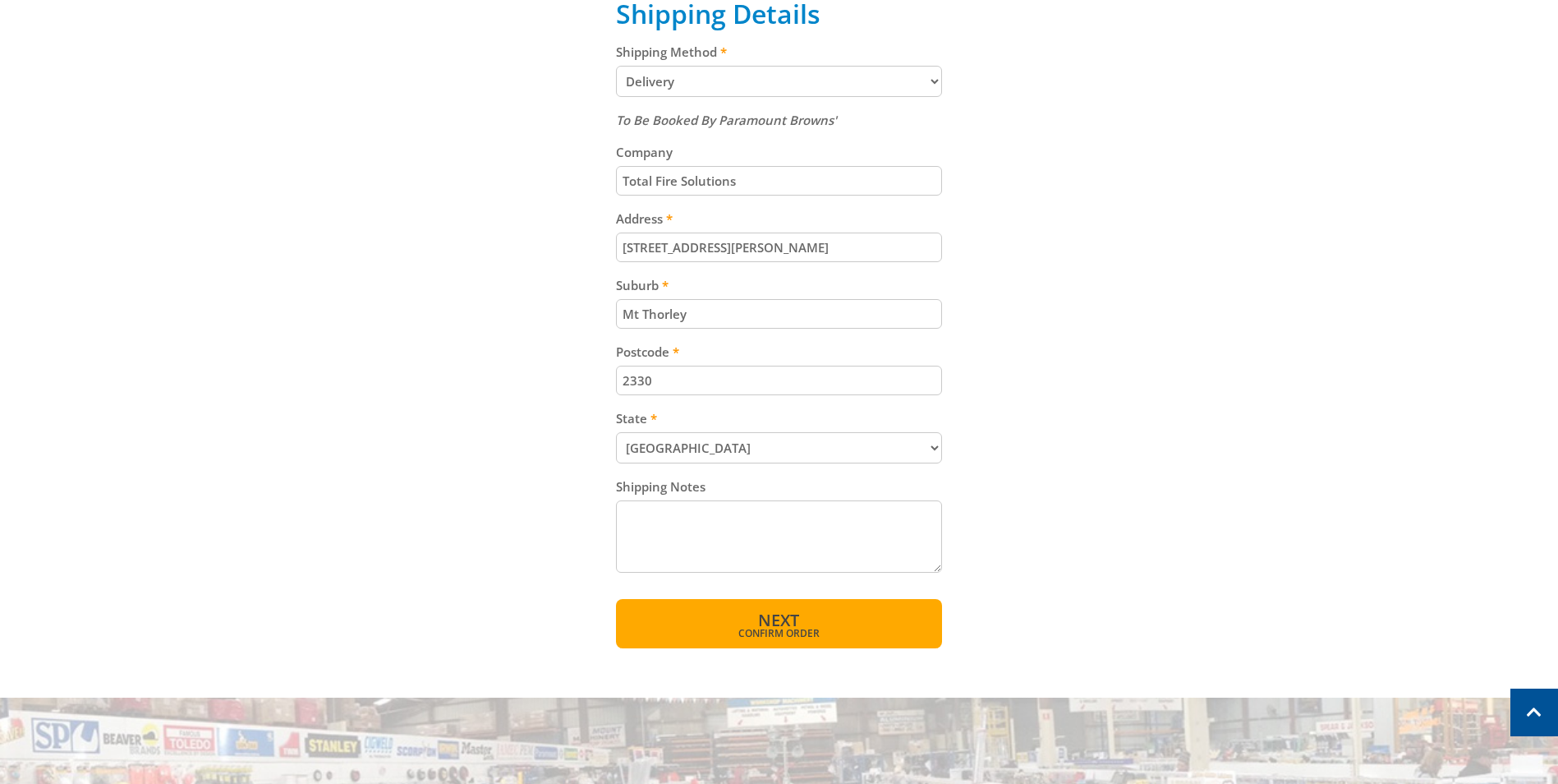
click at [764, 619] on span "Next" at bounding box center [779, 620] width 41 height 22
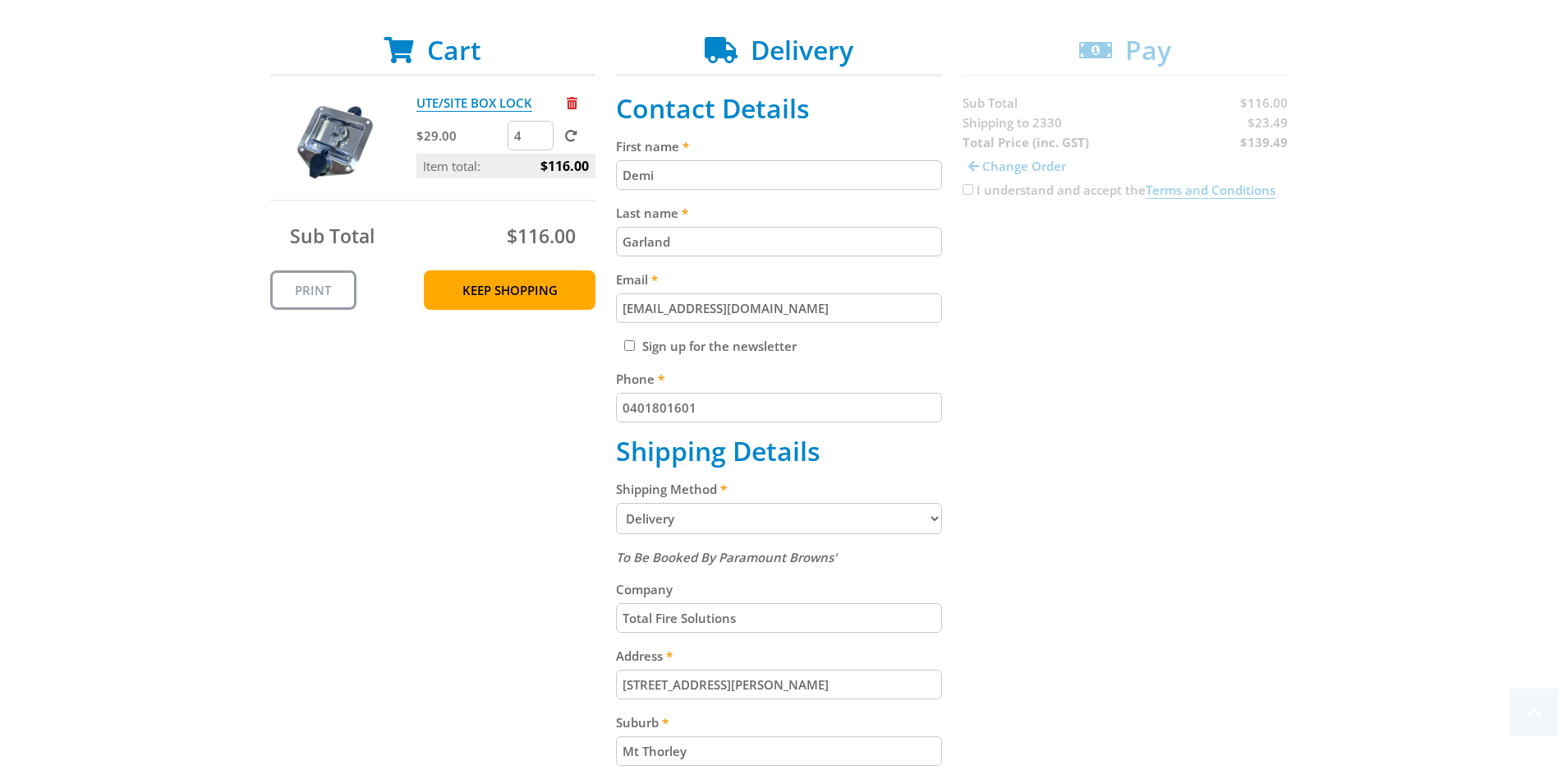
scroll to position [411, 0]
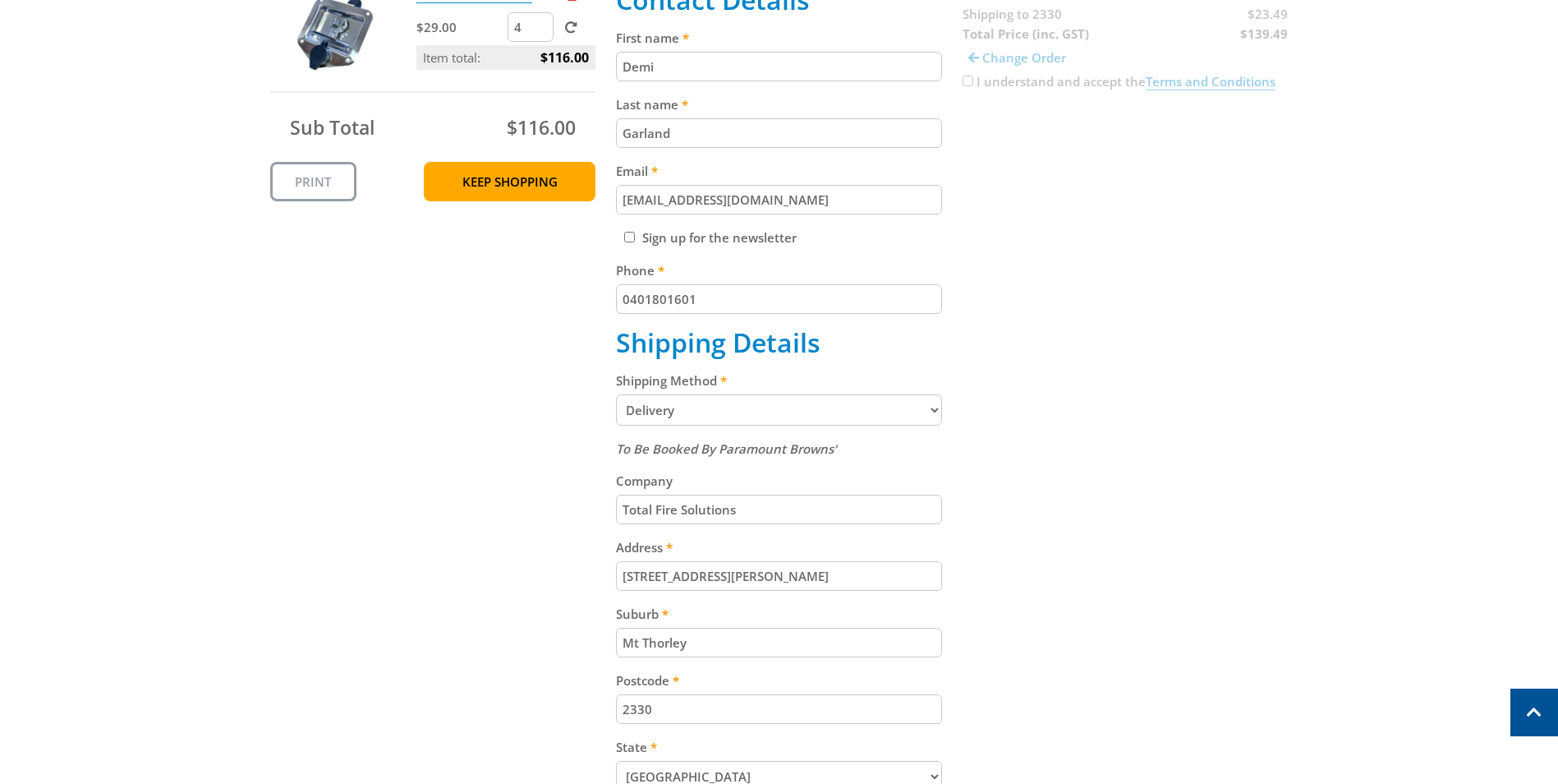
click at [761, 563] on input "[STREET_ADDRESS][PERSON_NAME]" at bounding box center [779, 576] width 326 height 30
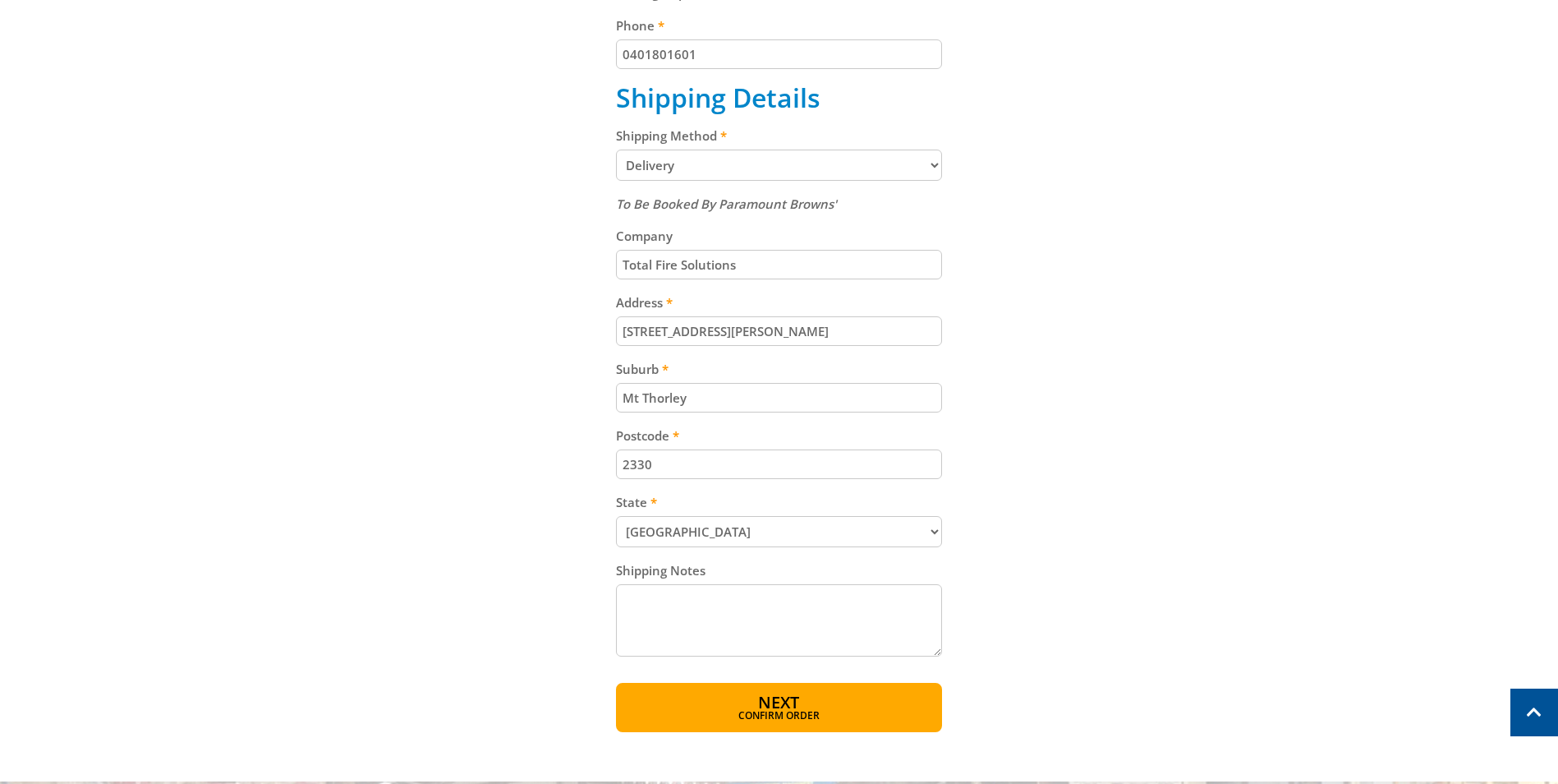
scroll to position [657, 0]
drag, startPoint x: 728, startPoint y: 405, endPoint x: 395, endPoint y: 411, distance: 333.1
click at [395, 411] on div "Cart UTE/SITE [GEOGRAPHIC_DATA] $29.00 4 Item total: $116.00 Sub Total $116.00 …" at bounding box center [779, 205] width 1019 height 1050
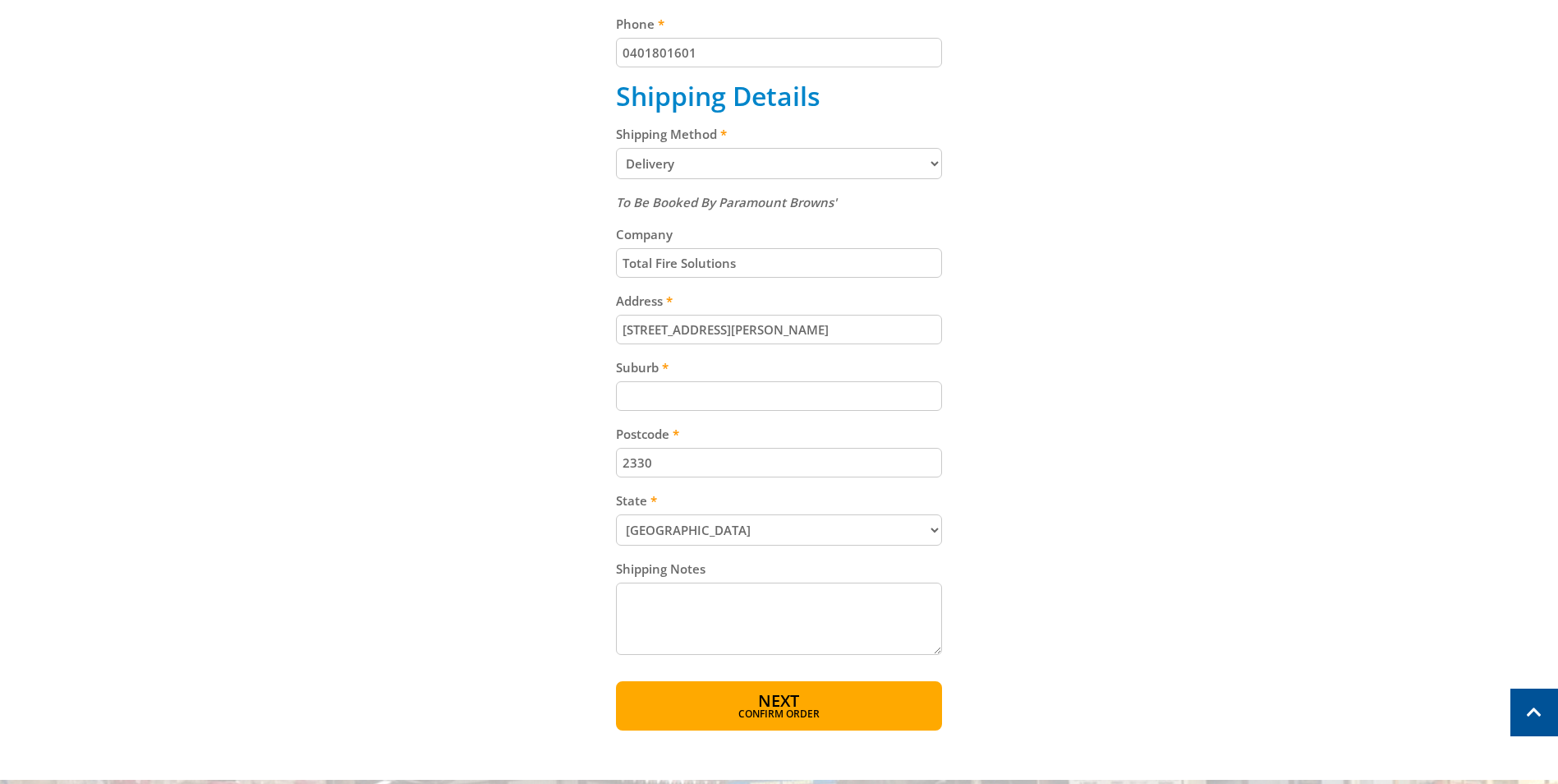
drag, startPoint x: 742, startPoint y: 465, endPoint x: 332, endPoint y: 478, distance: 410.2
click at [333, 478] on div "Cart UTE/SITE BOX LOCK $29.00 4 Item total: $116.00 Sub Total $116.00 Print Kee…" at bounding box center [779, 205] width 1019 height 1050
click at [1199, 356] on div "Cart UTE/SITE BOX LOCK $29.00 4 Item total: $116.00 Sub Total $116.00 Print Kee…" at bounding box center [779, 205] width 1019 height 1050
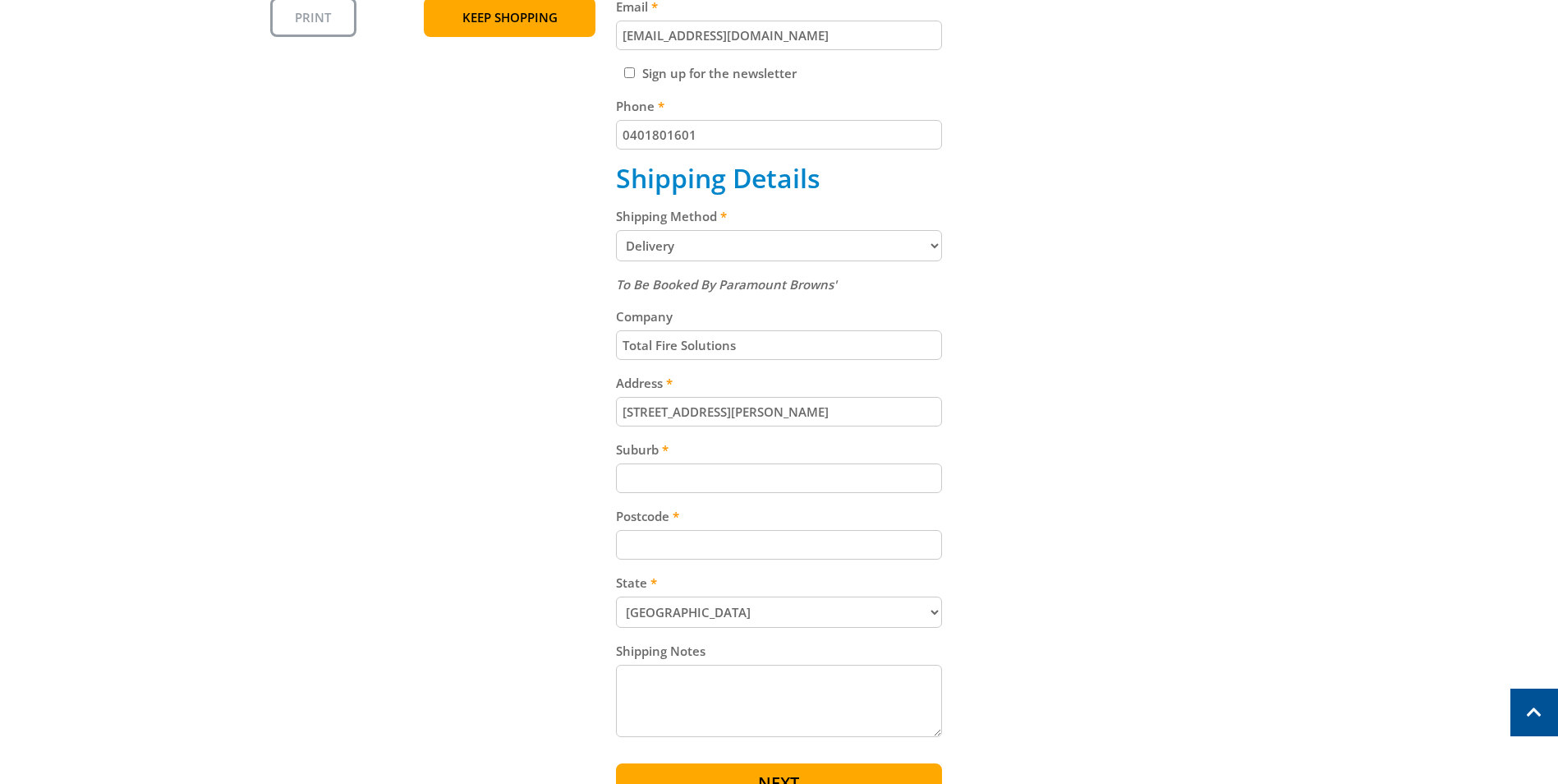
click at [732, 478] on input "Suburb" at bounding box center [779, 479] width 326 height 30
type input "Mt Thorley"
click at [728, 550] on input "Postcode" at bounding box center [779, 545] width 326 height 30
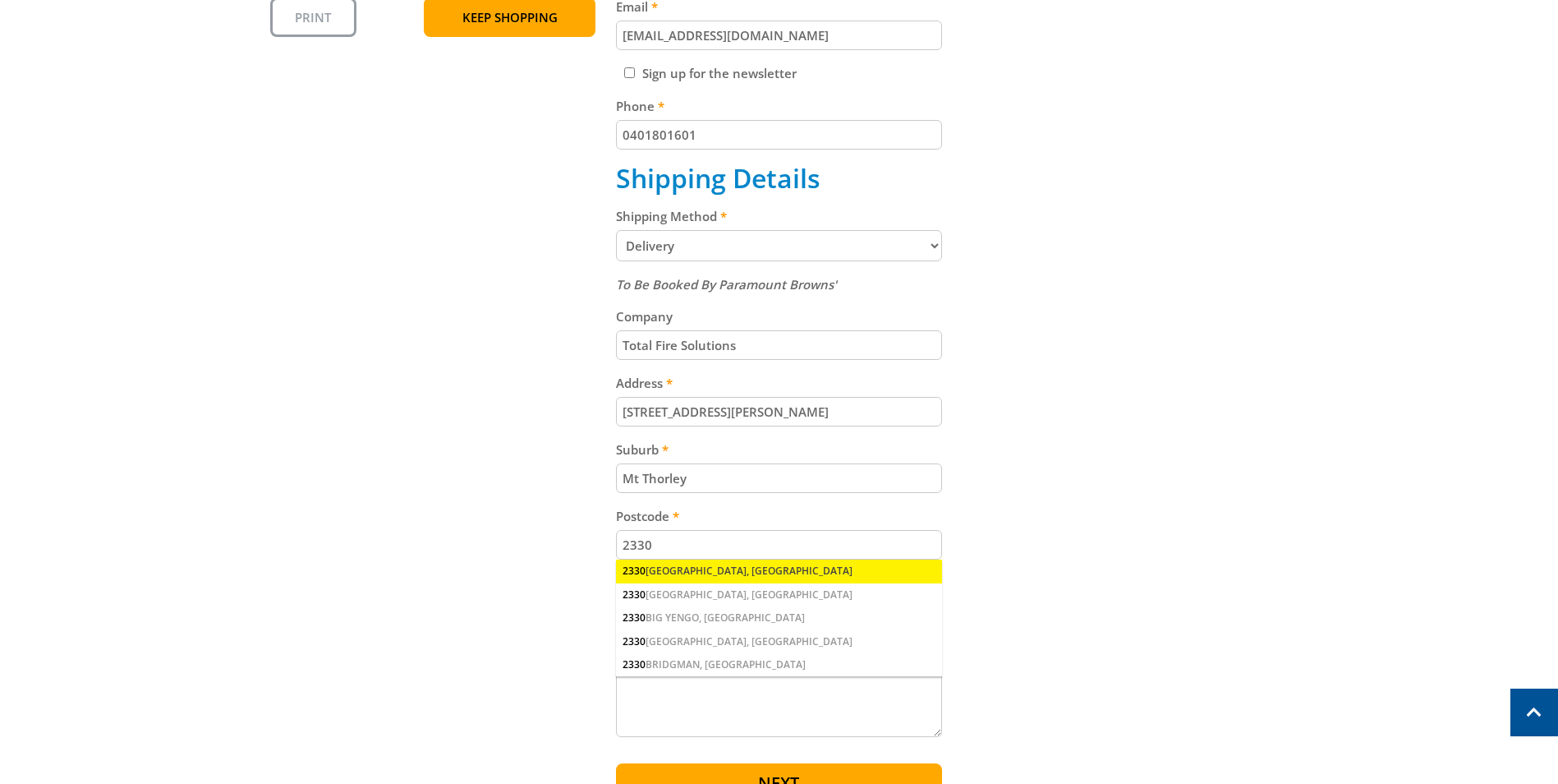
type input "2330"
click at [692, 578] on div "2330 APPLETREE FLAT, NSW" at bounding box center [779, 571] width 326 height 23
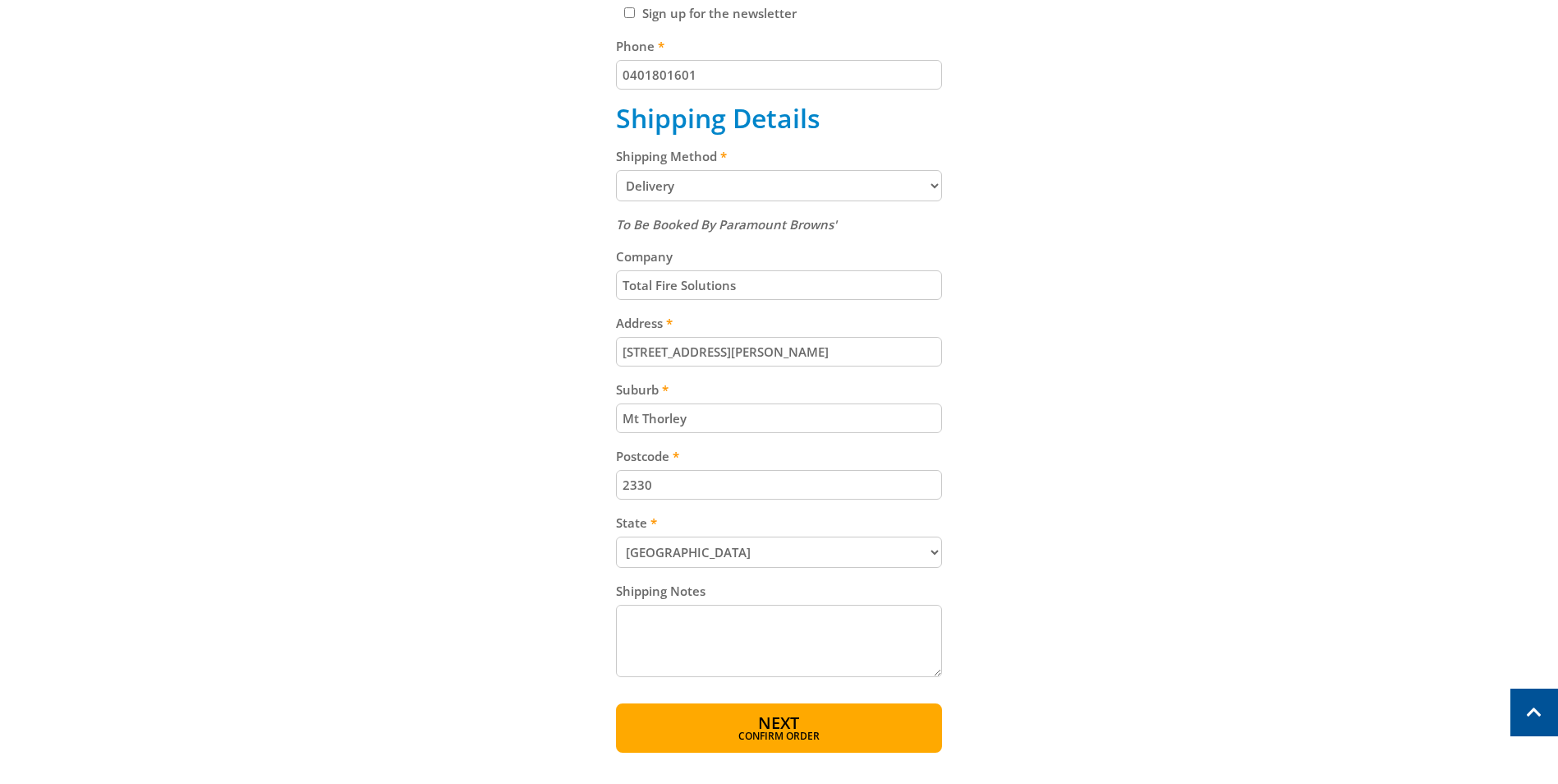
scroll to position [739, 0]
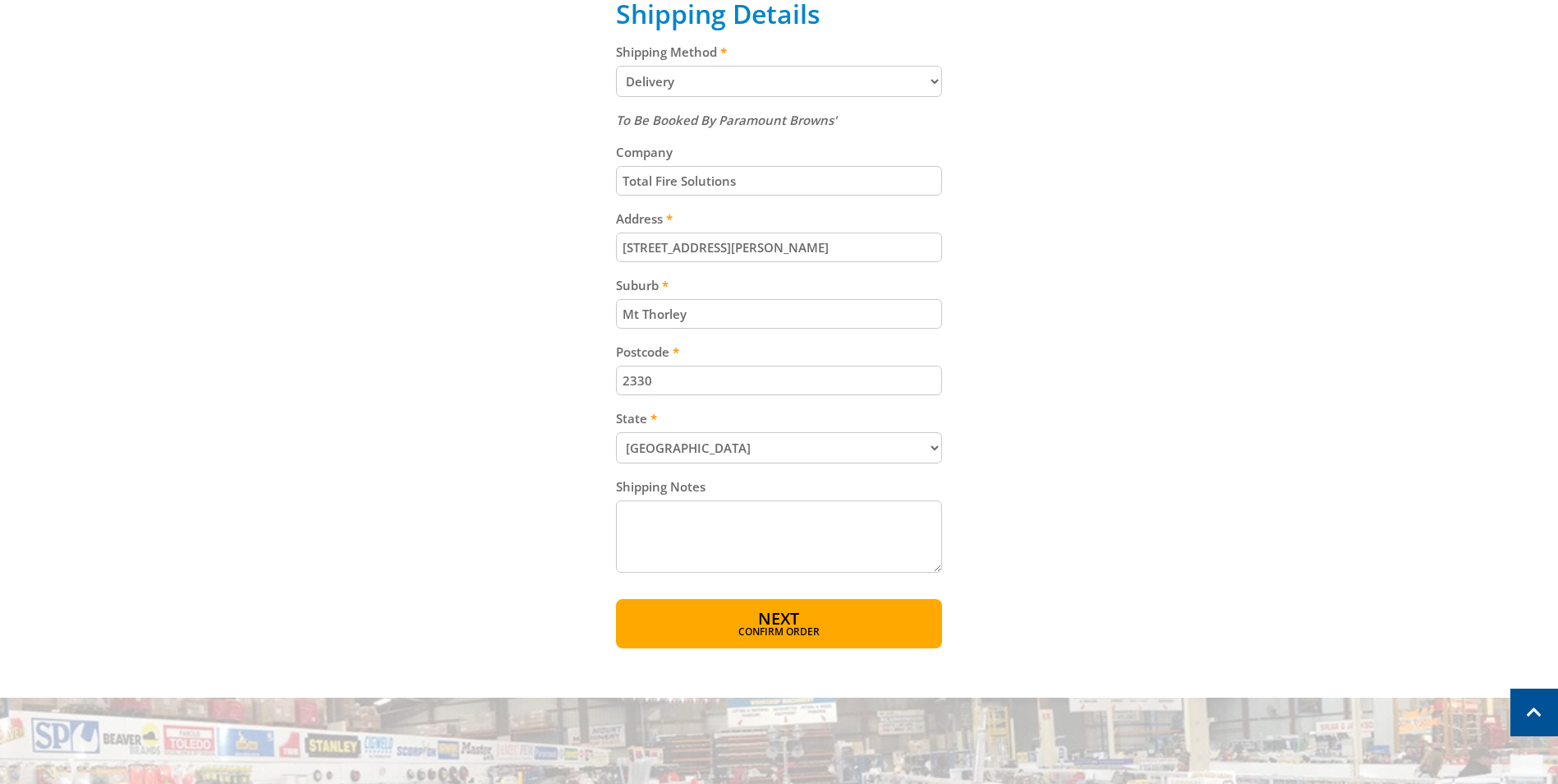
click at [672, 383] on input "2330" at bounding box center [779, 381] width 326 height 30
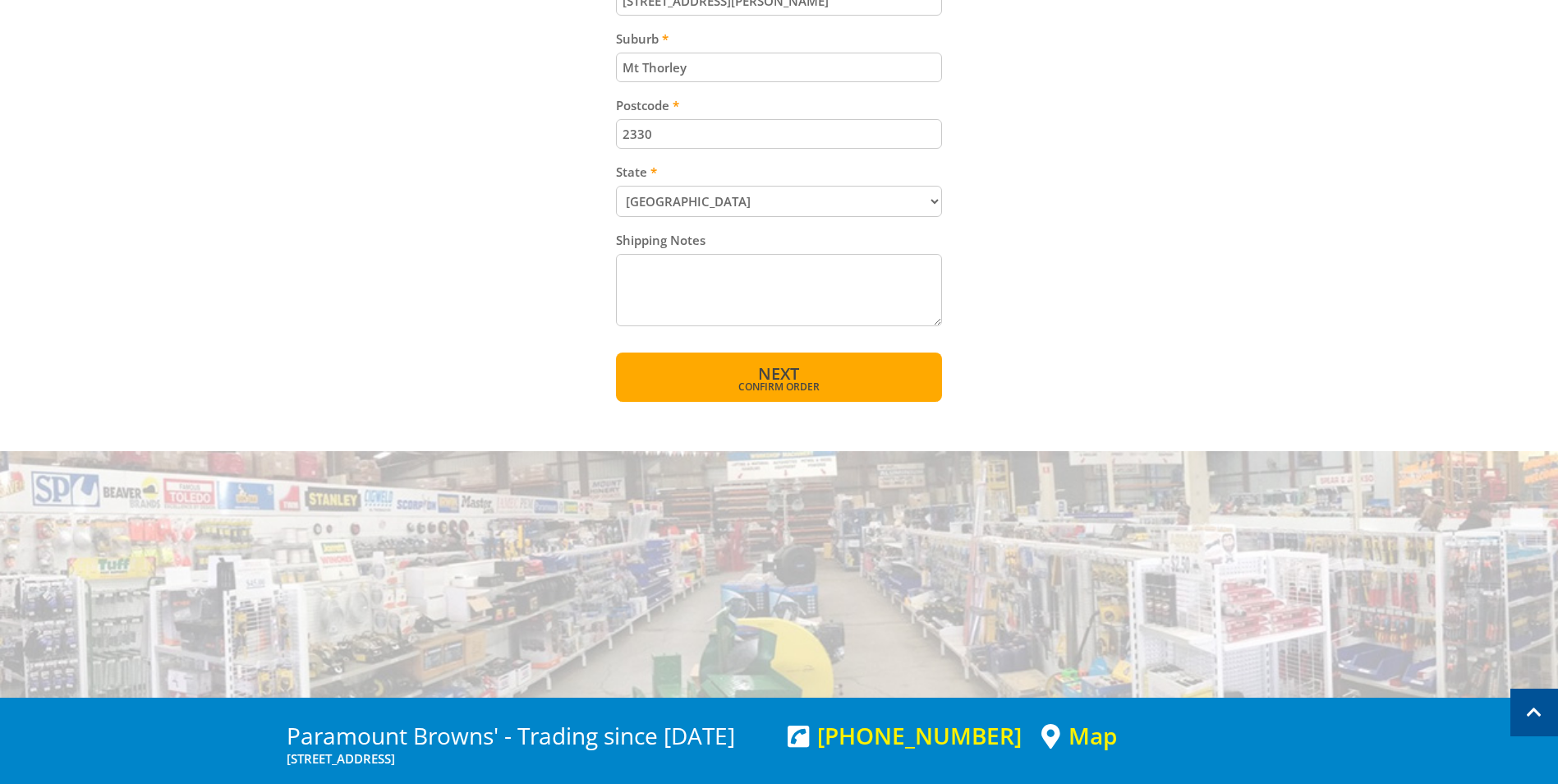
click at [762, 372] on span "Next" at bounding box center [779, 373] width 41 height 22
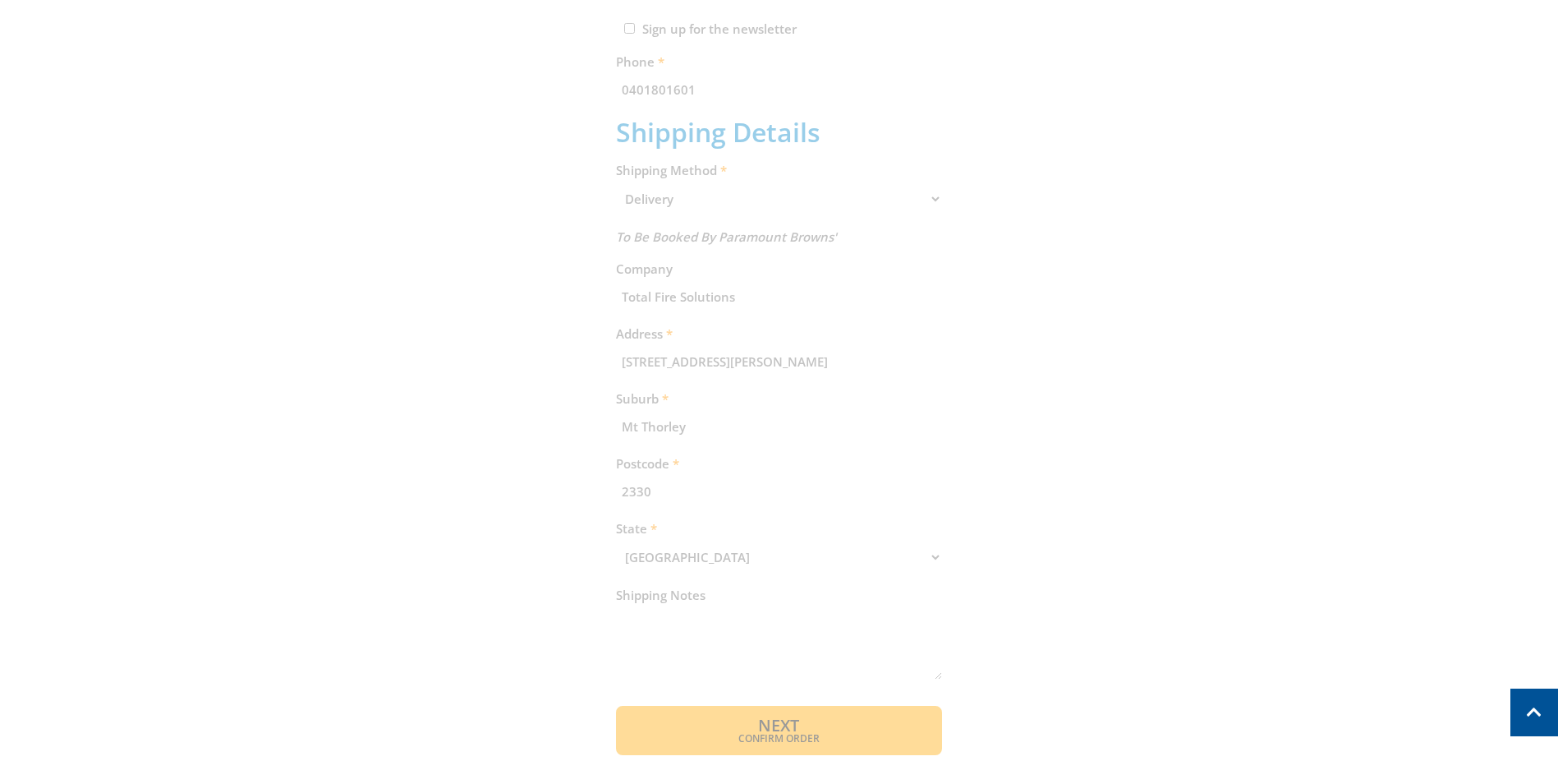
scroll to position [140, 0]
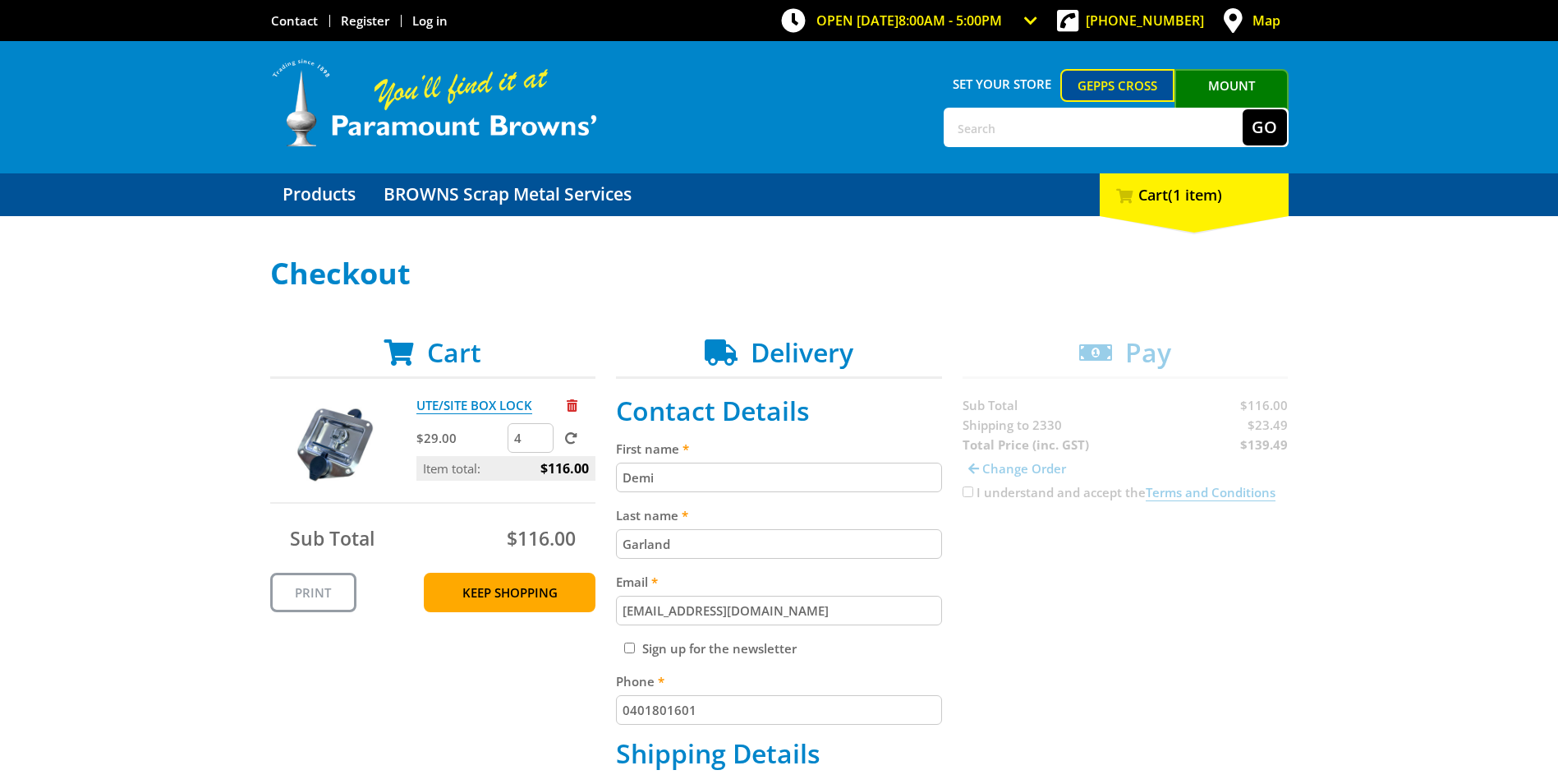
click at [680, 478] on input "Demi" at bounding box center [779, 478] width 326 height 30
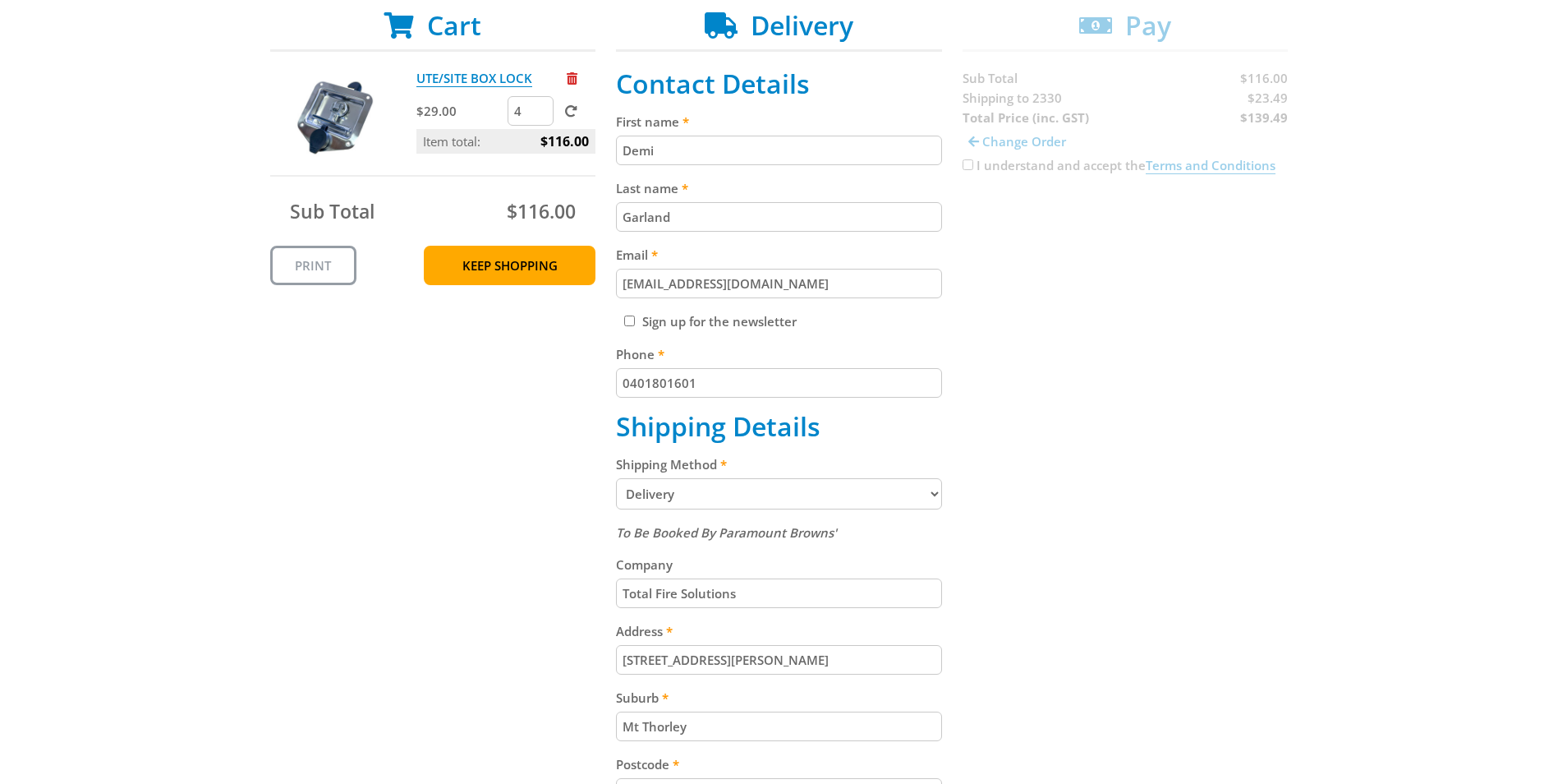
scroll to position [329, 0]
click at [863, 328] on div "Sign up for the newsletter" at bounding box center [779, 319] width 326 height 20
click at [839, 277] on input "[EMAIL_ADDRESS][DOMAIN_NAME]" at bounding box center [779, 282] width 326 height 30
click at [1009, 306] on div "Cart UTE/SITE BOX LOCK $29.00 4 Item total: $116.00 Sub Total $116.00 Print Kee…" at bounding box center [779, 534] width 1019 height 1050
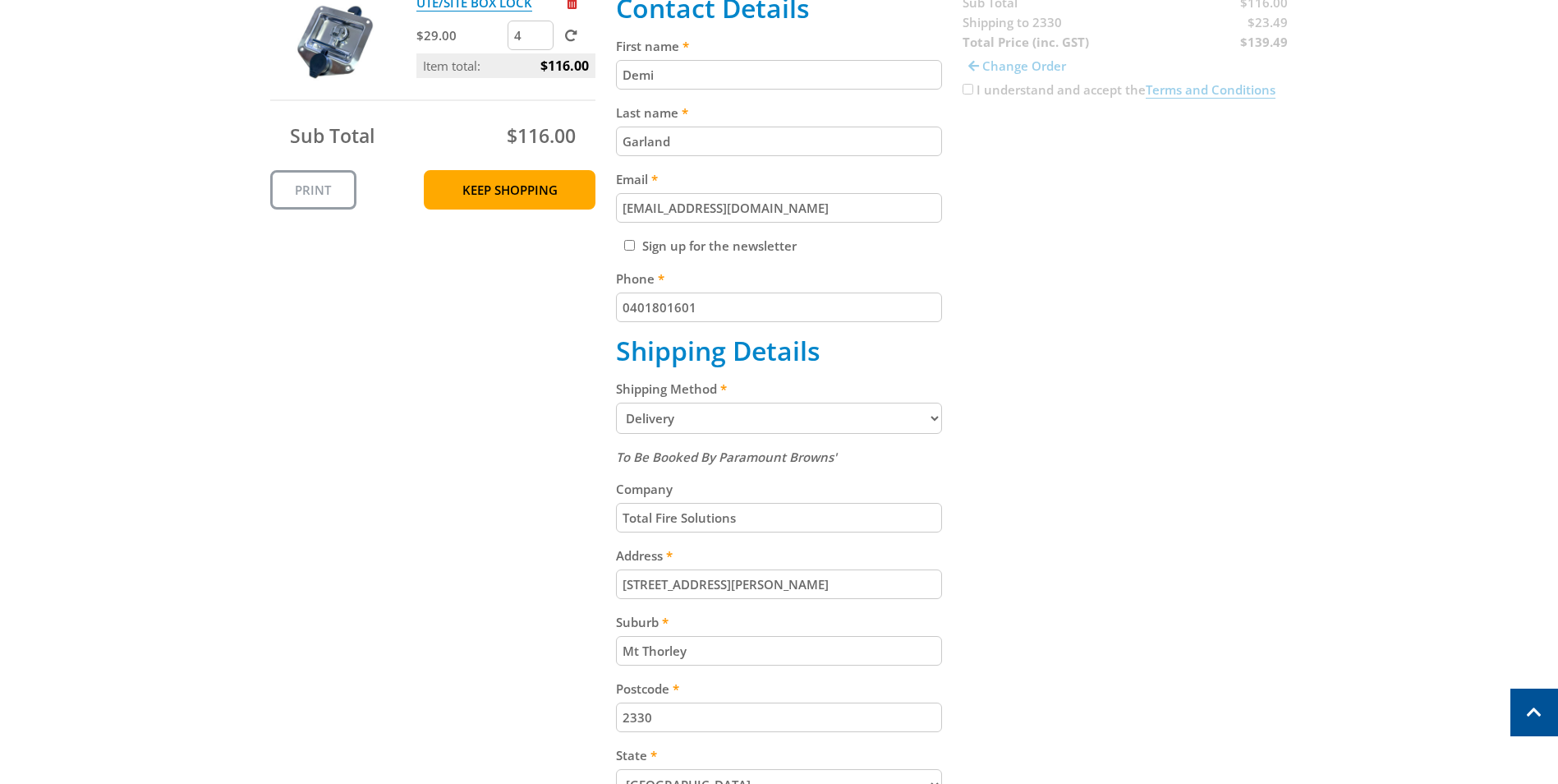
scroll to position [493, 0]
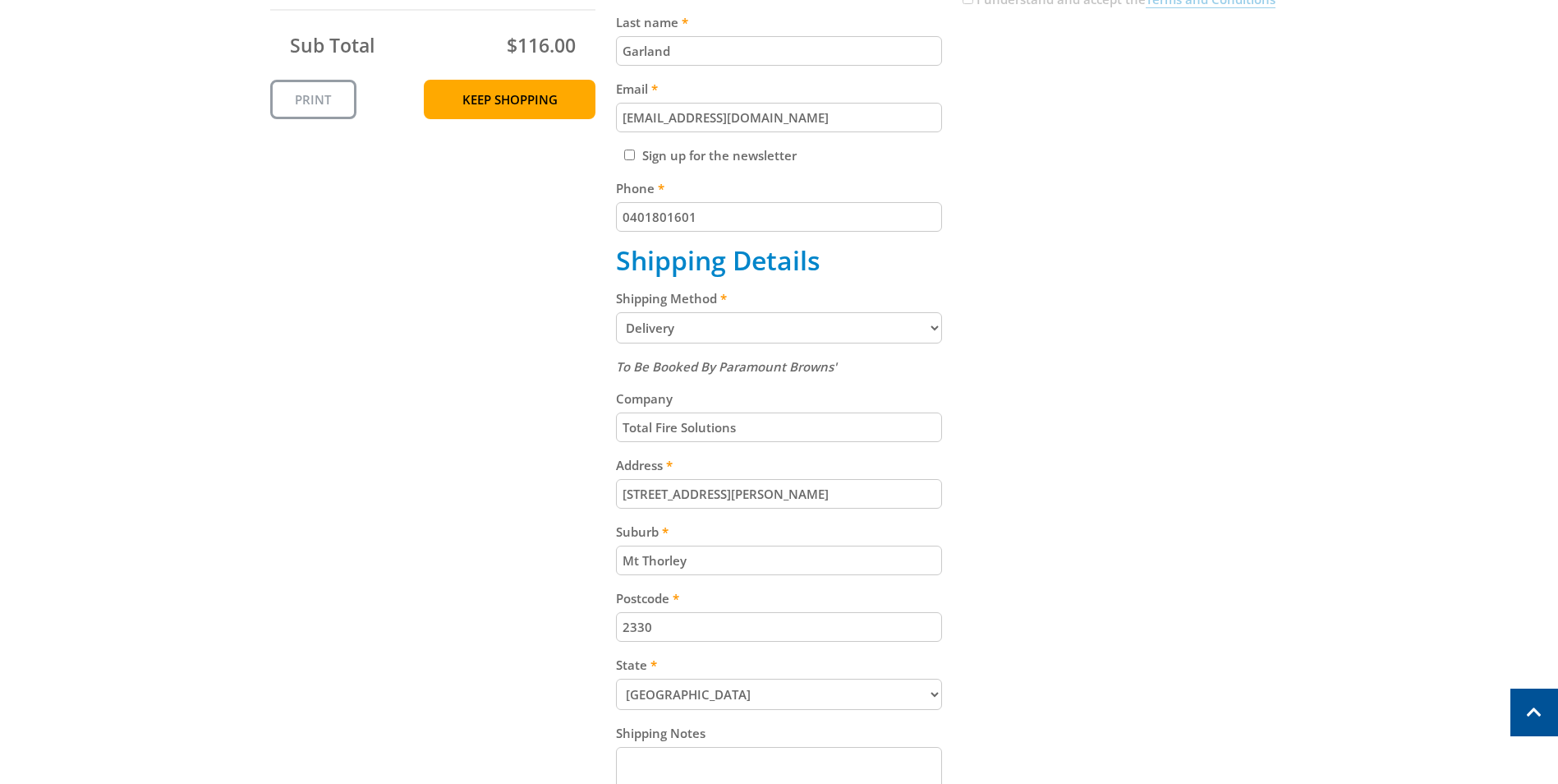
click at [679, 337] on select "Pickup from Gepps Cross Delivery" at bounding box center [779, 328] width 326 height 32
click at [616, 312] on select "Pickup from Gepps Cross Delivery" at bounding box center [779, 328] width 326 height 32
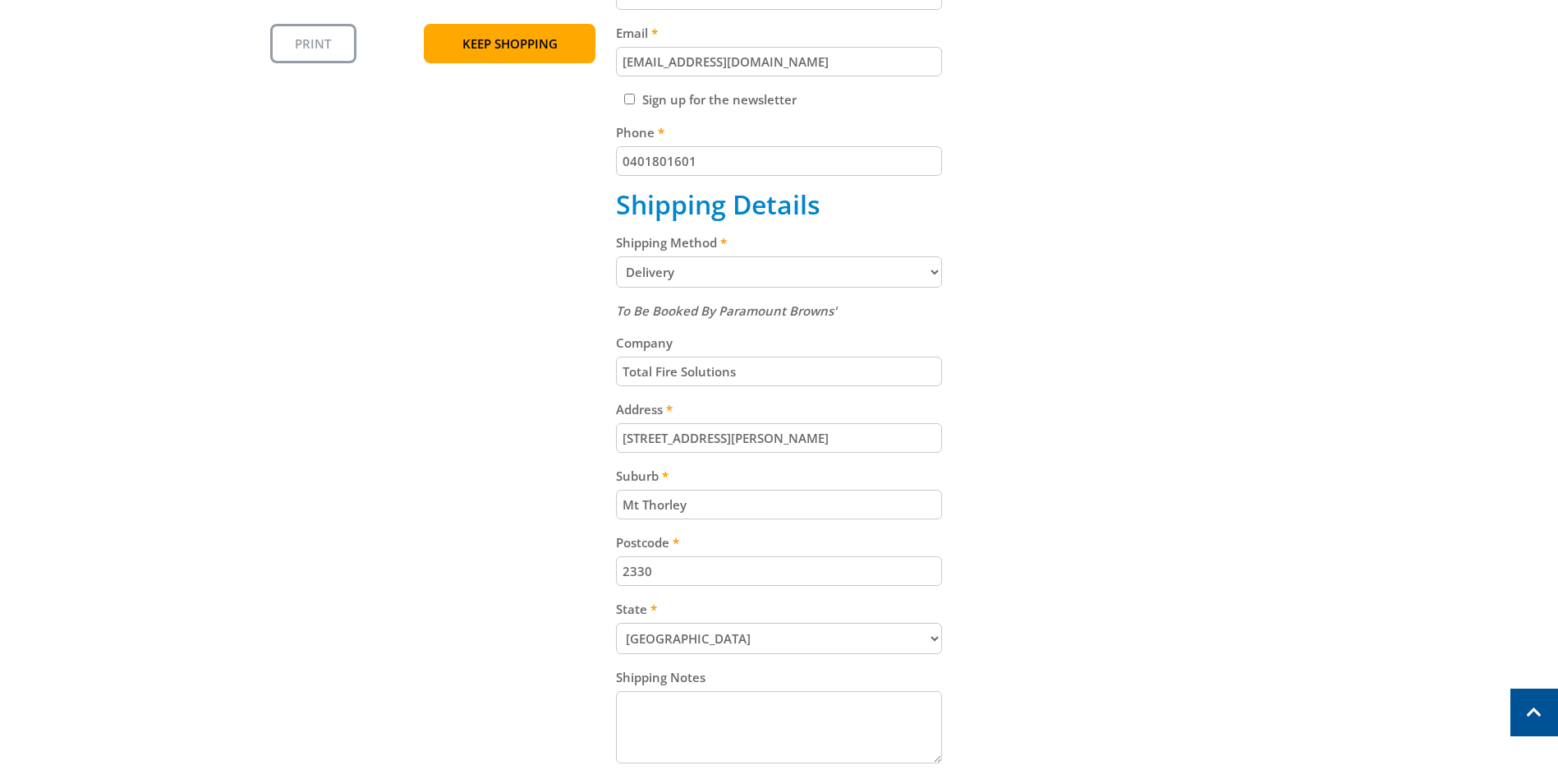
scroll to position [575, 0]
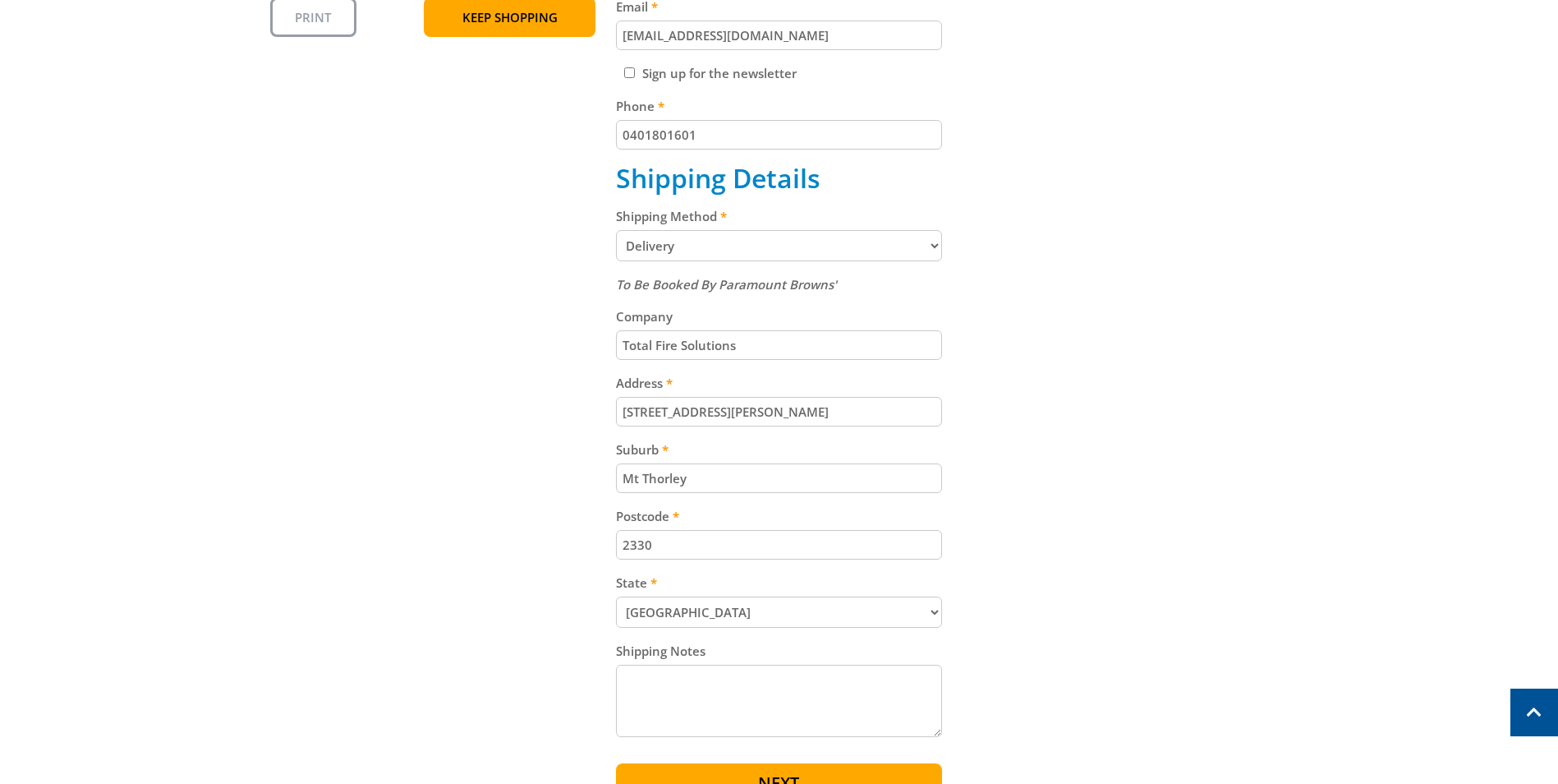
click at [727, 426] on input "[STREET_ADDRESS][PERSON_NAME]" at bounding box center [779, 412] width 326 height 30
drag, startPoint x: 776, startPoint y: 414, endPoint x: 210, endPoint y: 418, distance: 566.0
click at [210, 418] on div "Select your Delivery Method Personal Pick up Available in 5 days Courier Pick u…" at bounding box center [779, 248] width 1558 height 1130
click at [485, 508] on div "Cart UTE/SITE BOX LOCK $29.00 4 Item total: $116.00 Sub Total $116.00 Print Kee…" at bounding box center [779, 287] width 1019 height 1050
click at [793, 422] on input "[STREET_ADDRESS][PERSON_NAME]" at bounding box center [779, 412] width 326 height 30
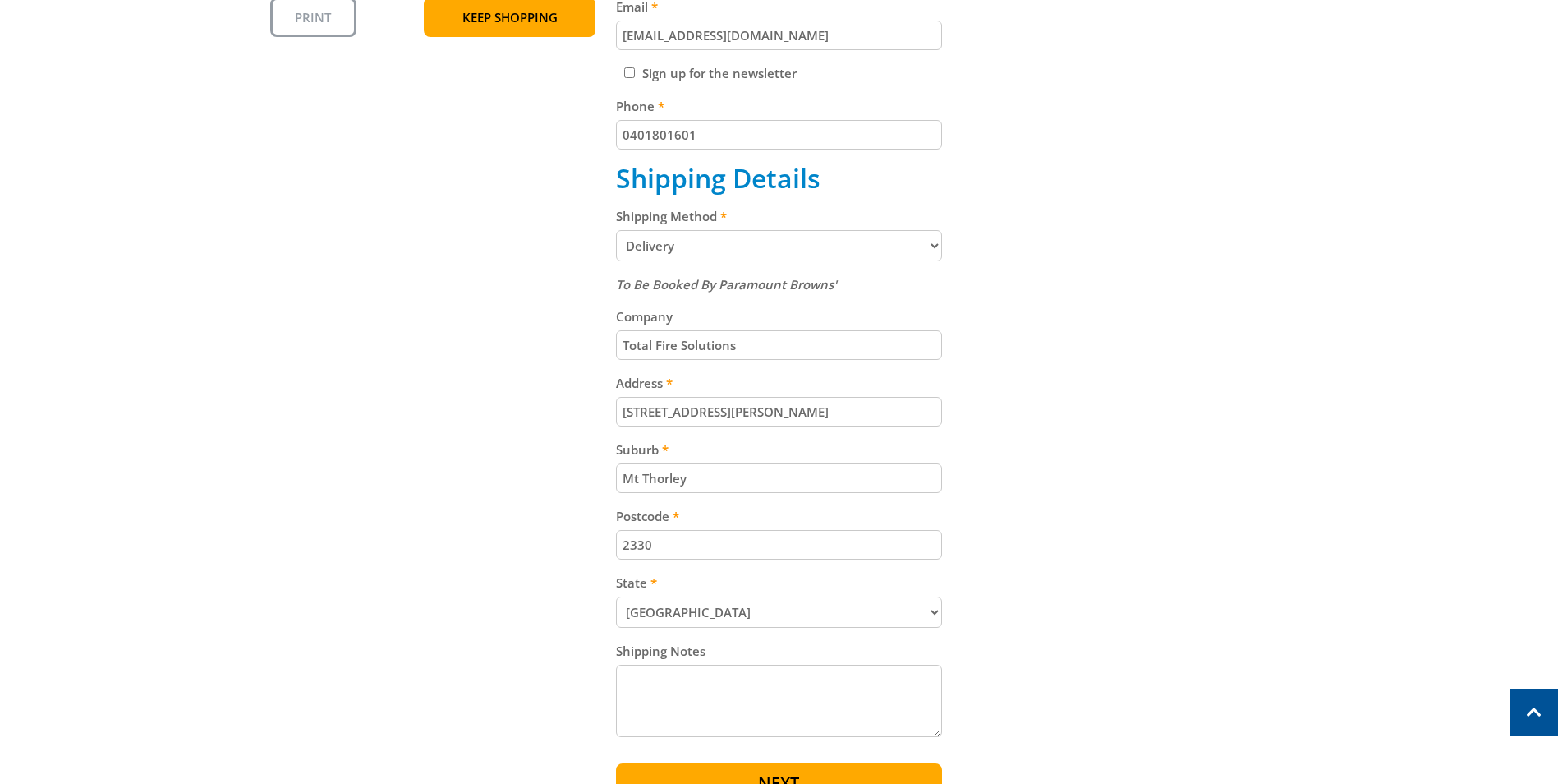
drag, startPoint x: 762, startPoint y: 420, endPoint x: 375, endPoint y: 432, distance: 387.2
click at [379, 432] on div "Cart UTE/SITE BOX LOCK $29.00 4 Item total: $116.00 Sub Total $116.00 Print Kee…" at bounding box center [779, 287] width 1019 height 1050
type input "[STREET_ADDRESS][PERSON_NAME]"
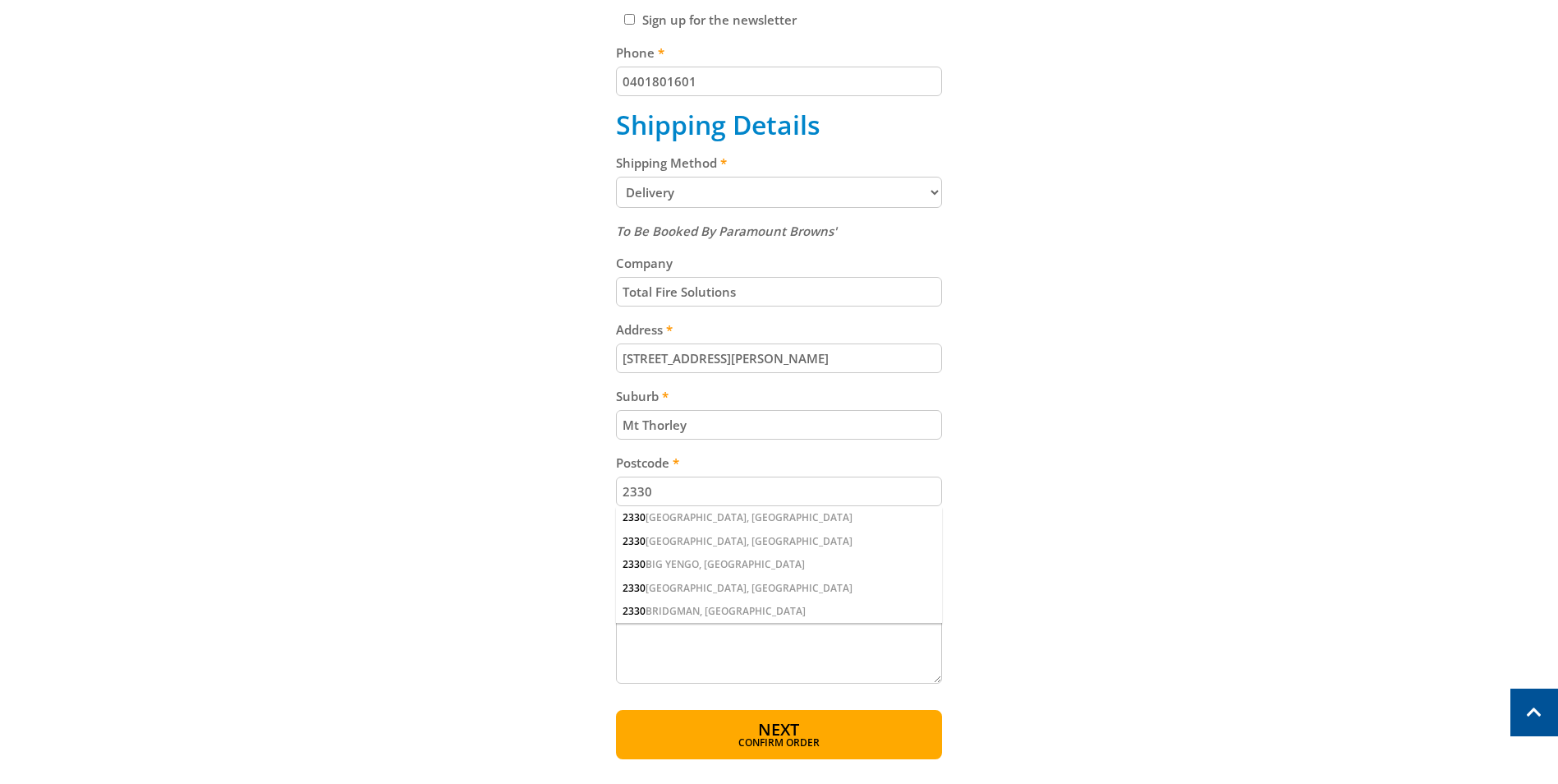
scroll to position [657, 0]
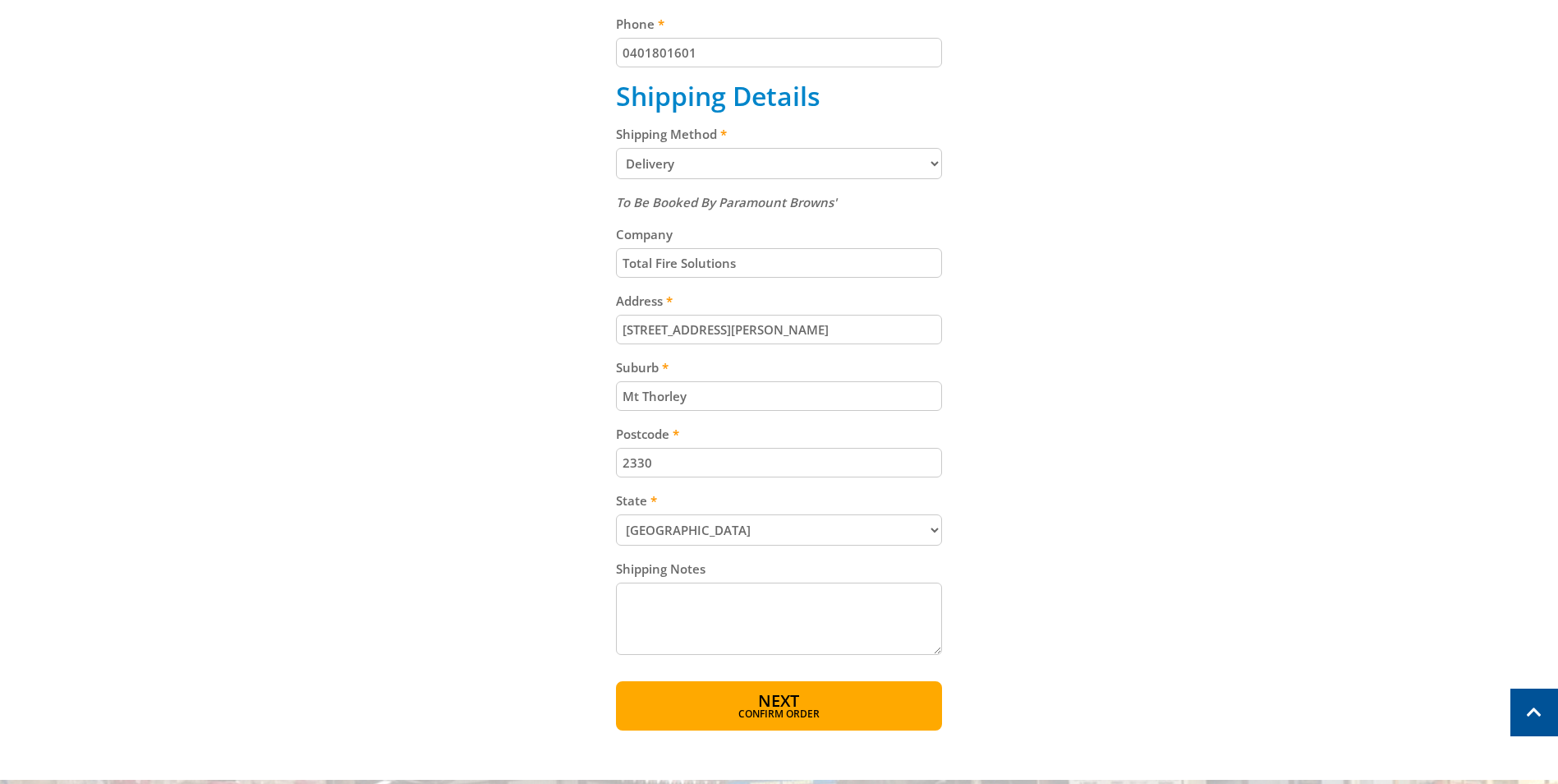
click at [686, 470] on input "2330" at bounding box center [779, 463] width 326 height 30
drag, startPoint x: 685, startPoint y: 465, endPoint x: 459, endPoint y: 465, distance: 226.0
click at [464, 466] on div "Cart UTE/SITE BOX LOCK $29.00 4 Item total: $116.00 Sub Total $116.00 Print Kee…" at bounding box center [779, 205] width 1019 height 1050
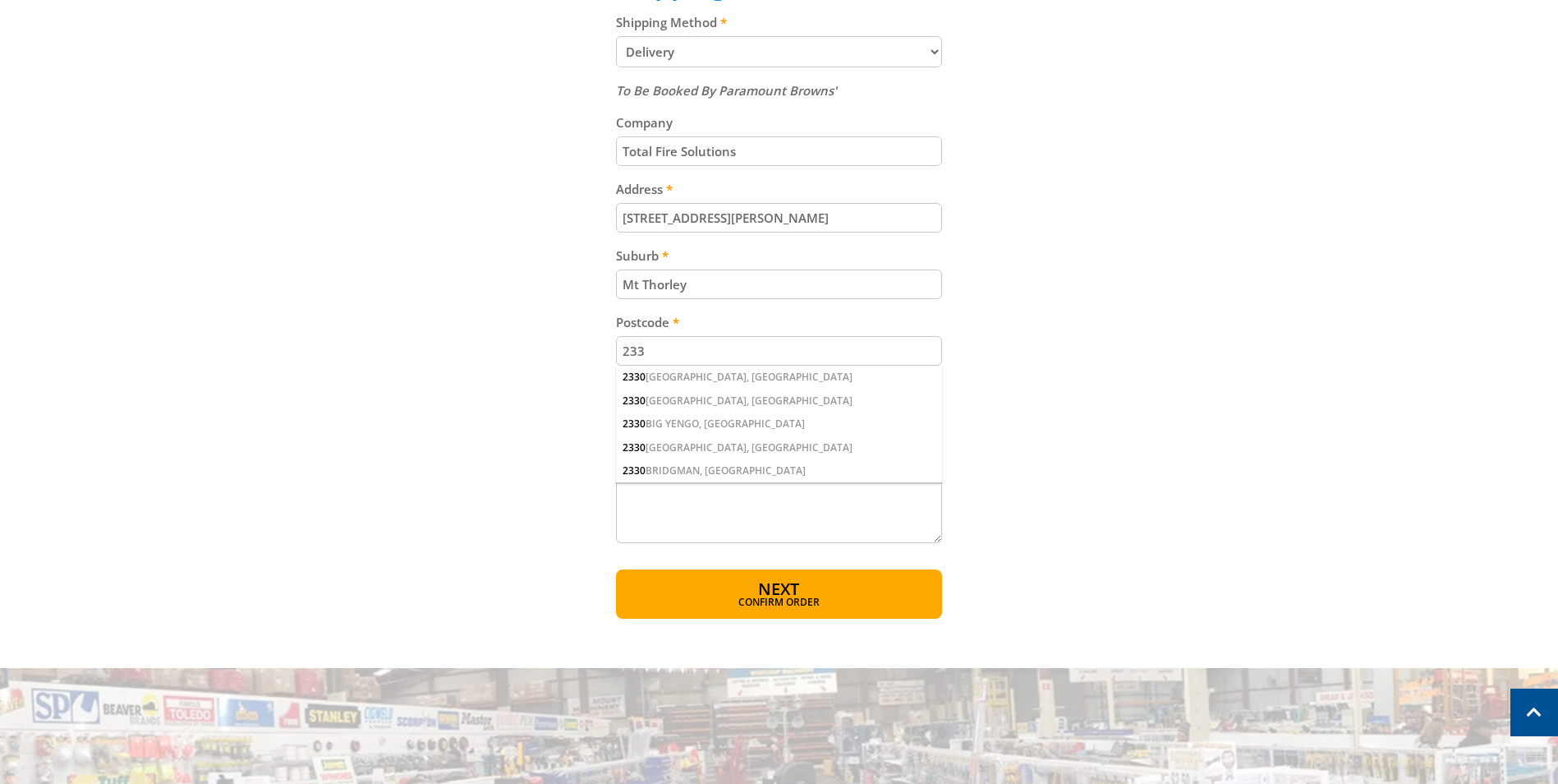
scroll to position [739, 0]
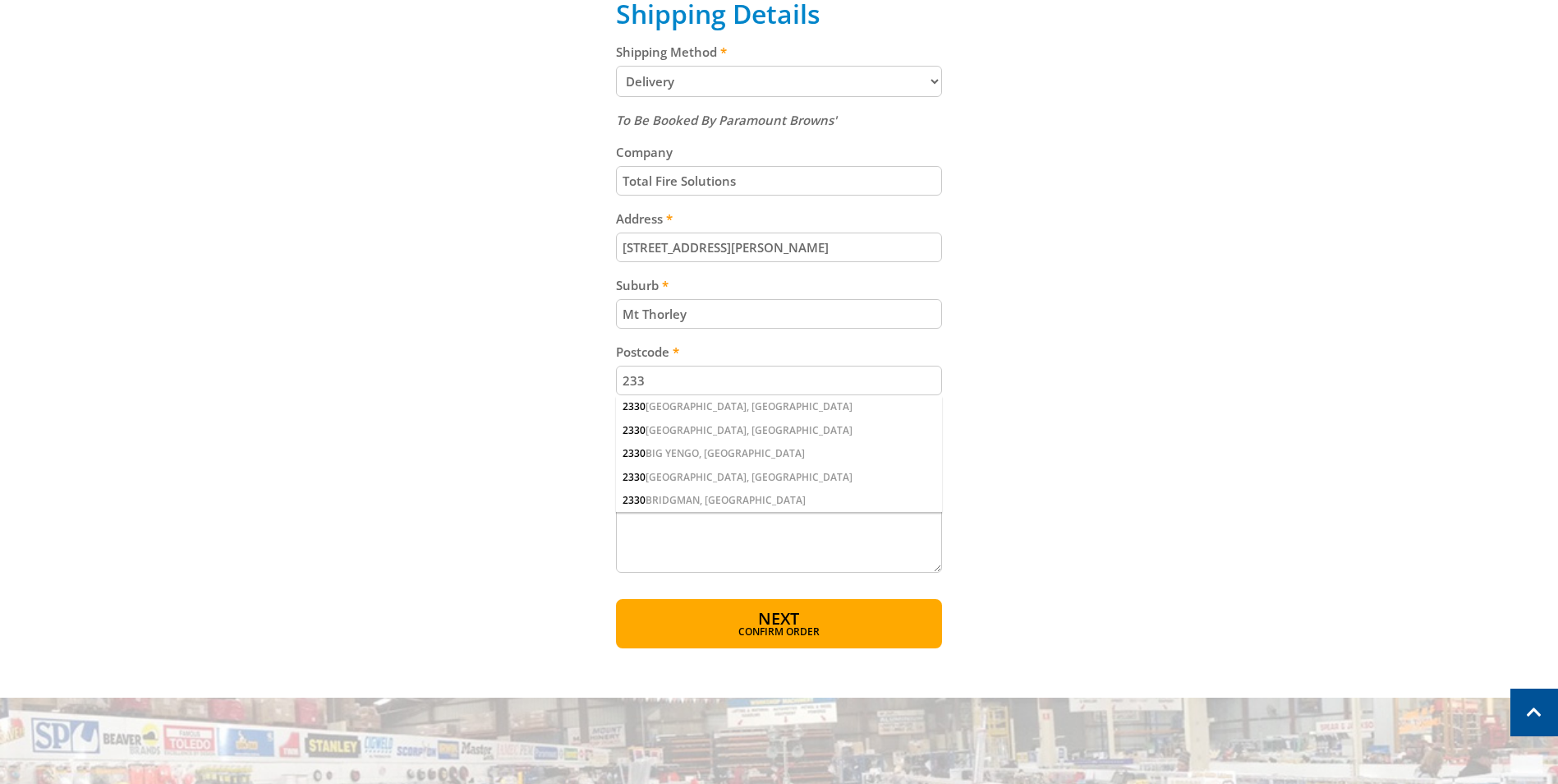
type input "2330"
click at [715, 430] on div "2330 BIG RIDGE, NSW" at bounding box center [779, 430] width 326 height 23
click at [715, 450] on select "(Select a state) South Australia Victoria New South Wales Queensland Western Au…" at bounding box center [779, 448] width 326 height 32
click at [616, 432] on select "(Select a state) South Australia Victoria New South Wales Queensland Western Au…" at bounding box center [779, 448] width 326 height 32
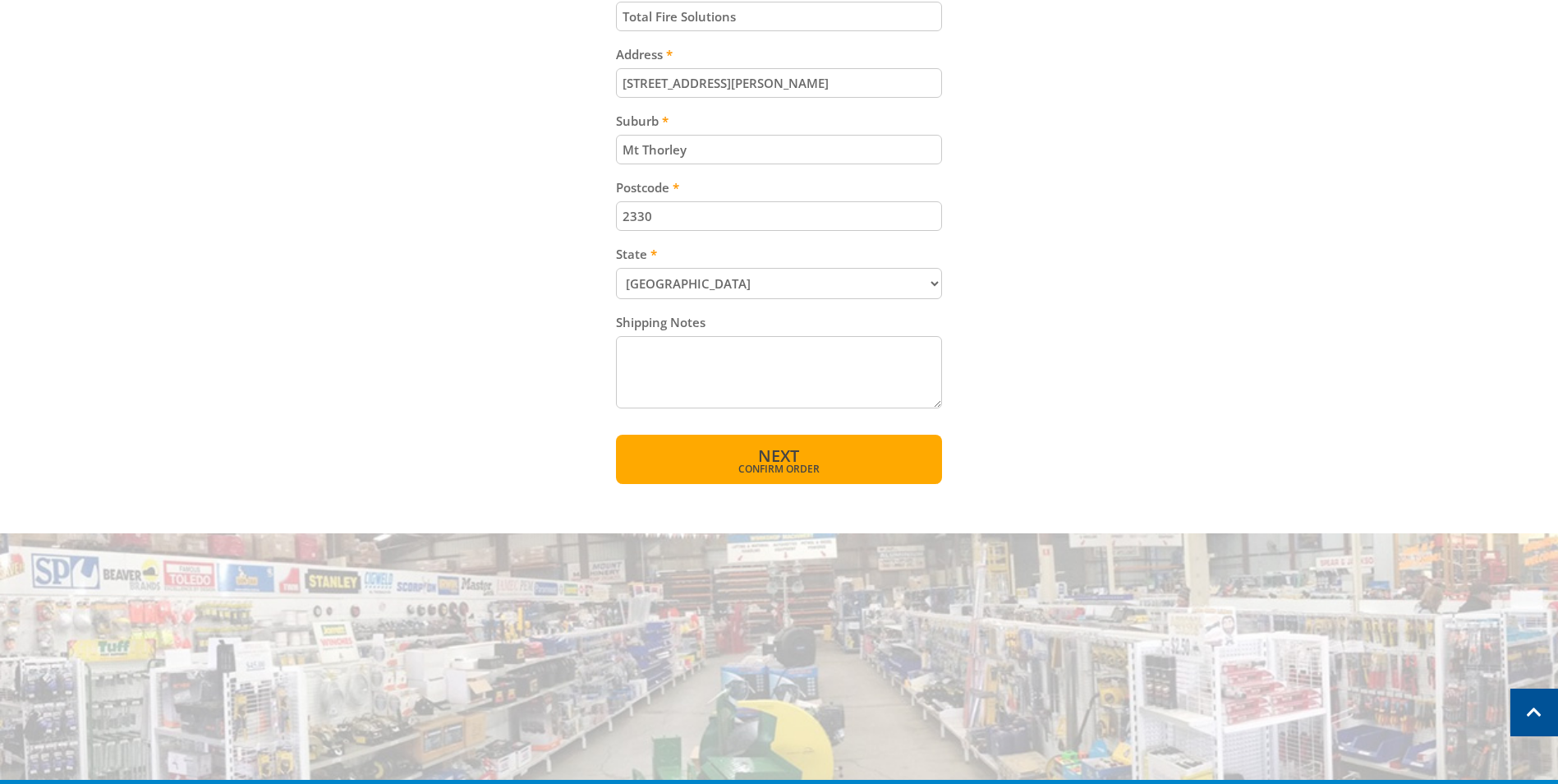
click at [795, 460] on span "Next" at bounding box center [779, 455] width 41 height 22
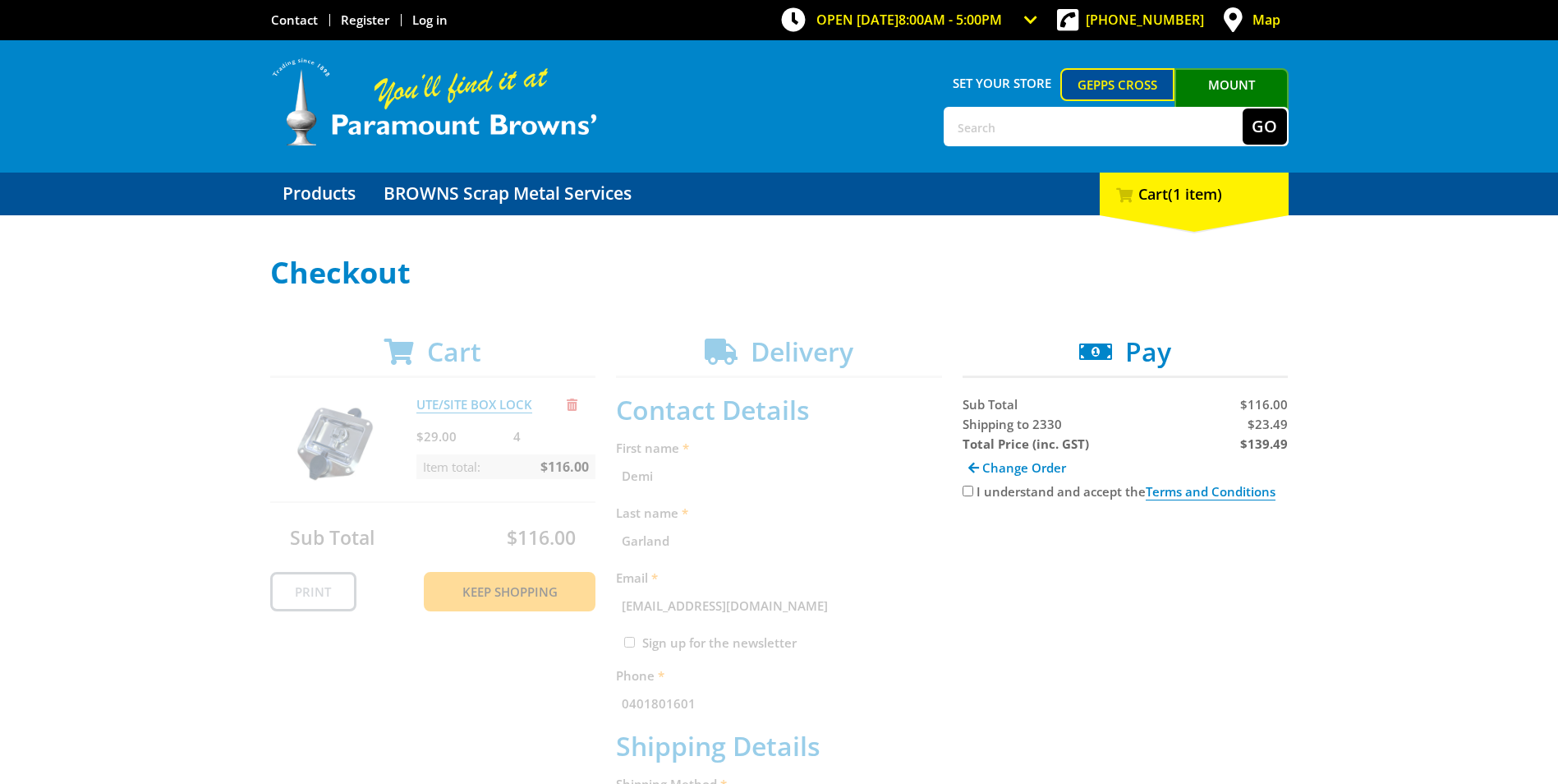
scroll to position [0, 0]
